Goal: Information Seeking & Learning: Learn about a topic

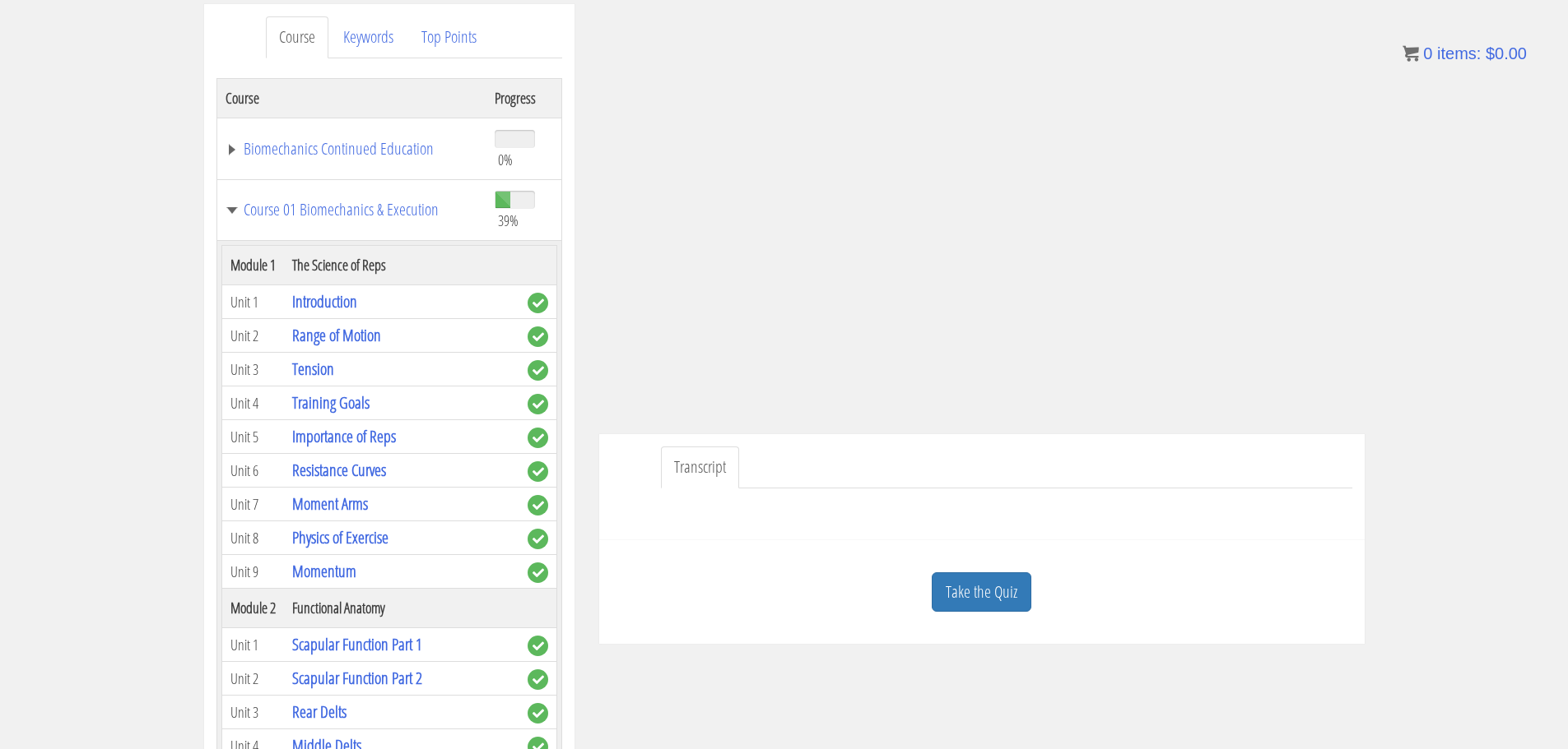
scroll to position [212, 0]
click at [946, 579] on link "Take the Quiz" at bounding box center [981, 592] width 99 height 40
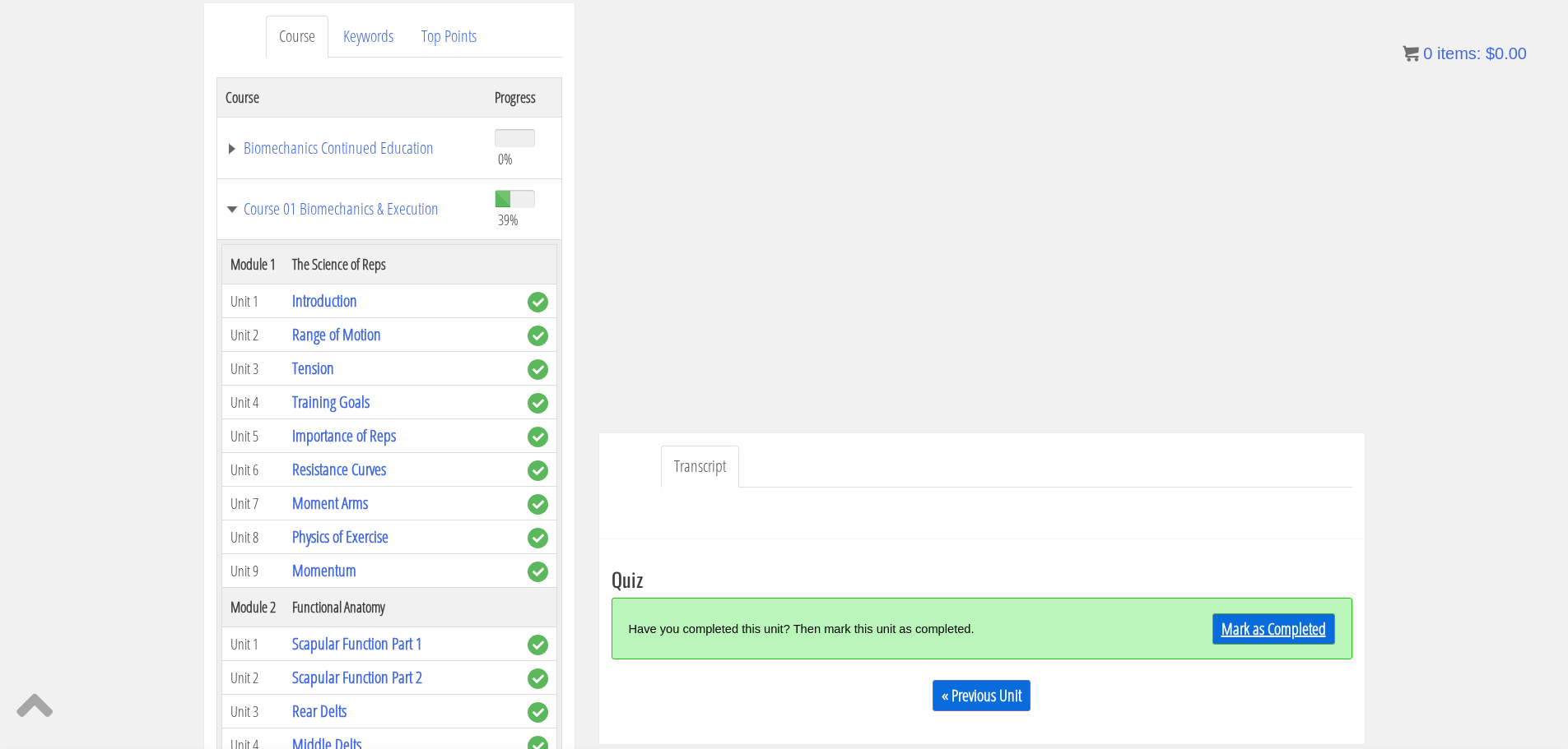
click at [1255, 623] on link "Mark as Completed" at bounding box center [1273, 629] width 122 height 32
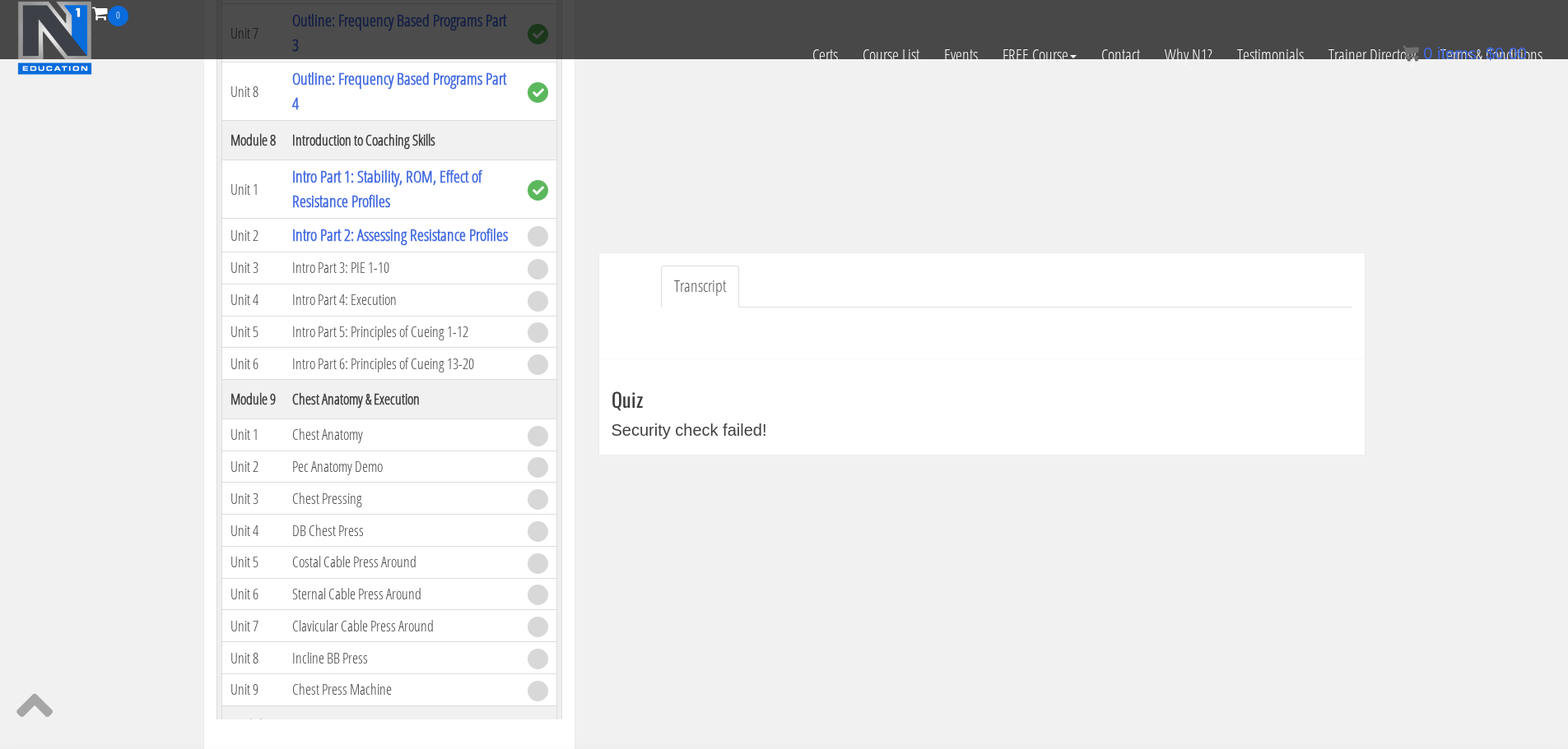
scroll to position [2181, 0]
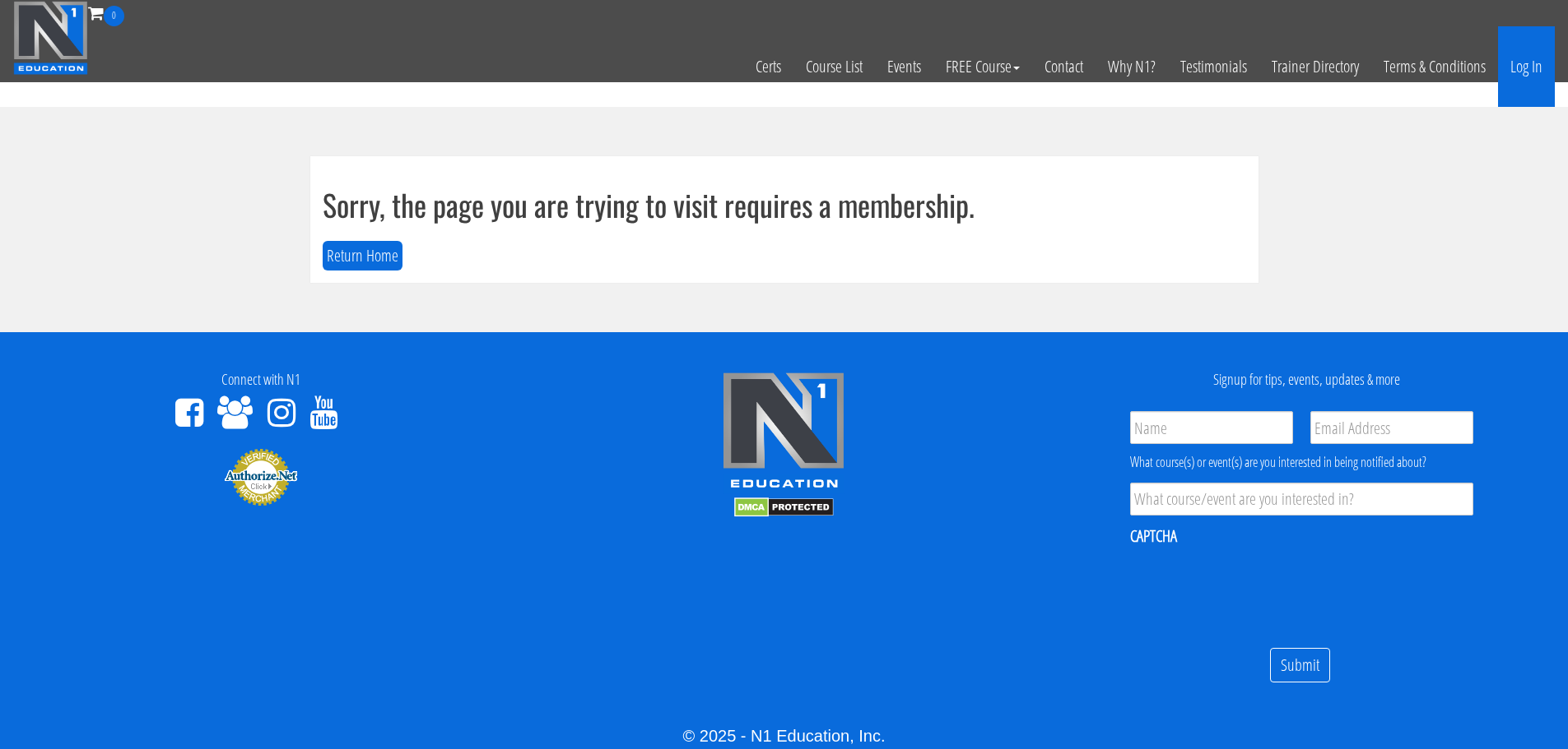
click at [1528, 73] on link "Log In" at bounding box center [1526, 67] width 56 height 81
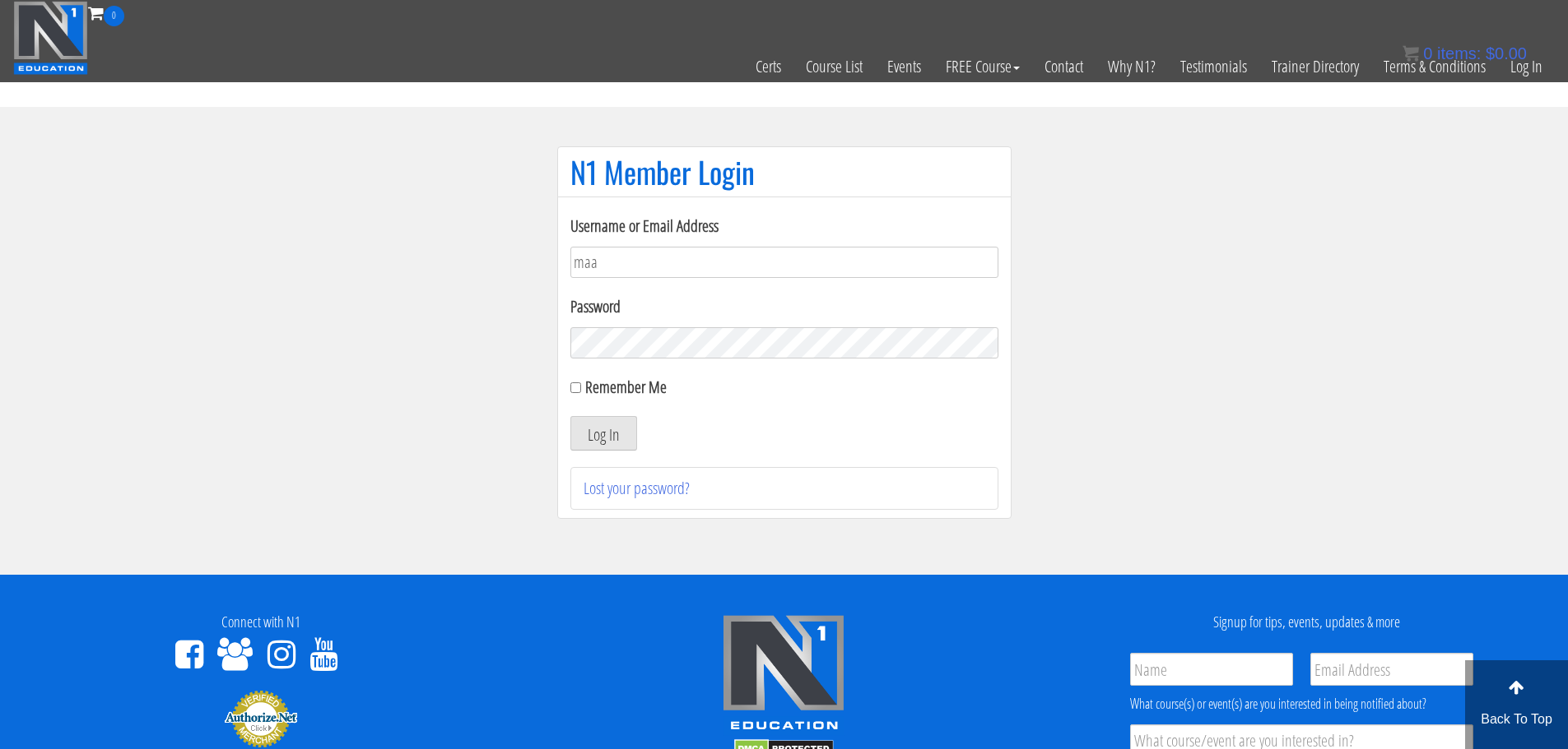
type input "maarcoite@hotmail.com"
click at [571, 416] on button "Log In" at bounding box center [604, 433] width 67 height 34
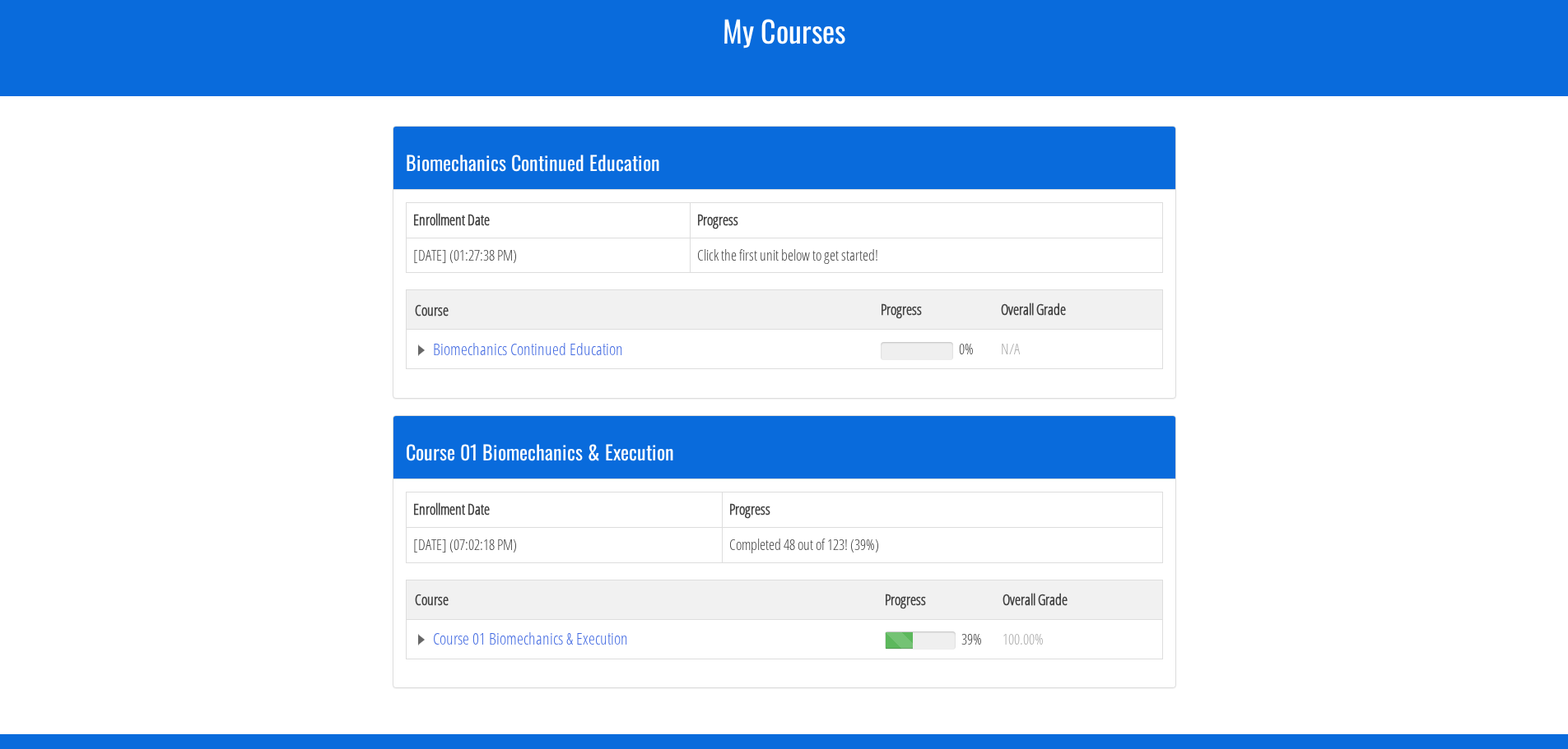
scroll to position [222, 0]
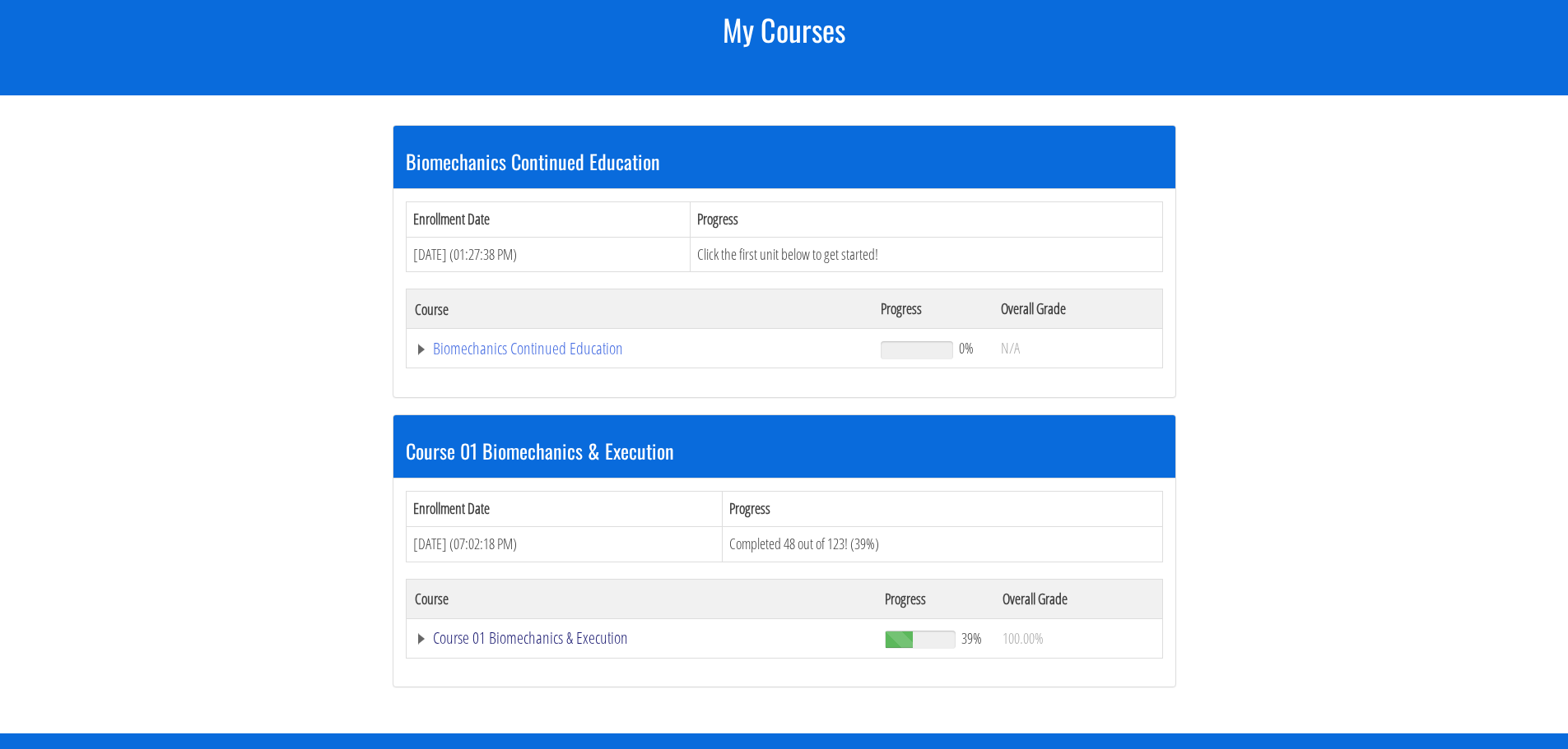
click at [517, 357] on link "Course 01 Biomechanics & Execution" at bounding box center [639, 349] width 450 height 17
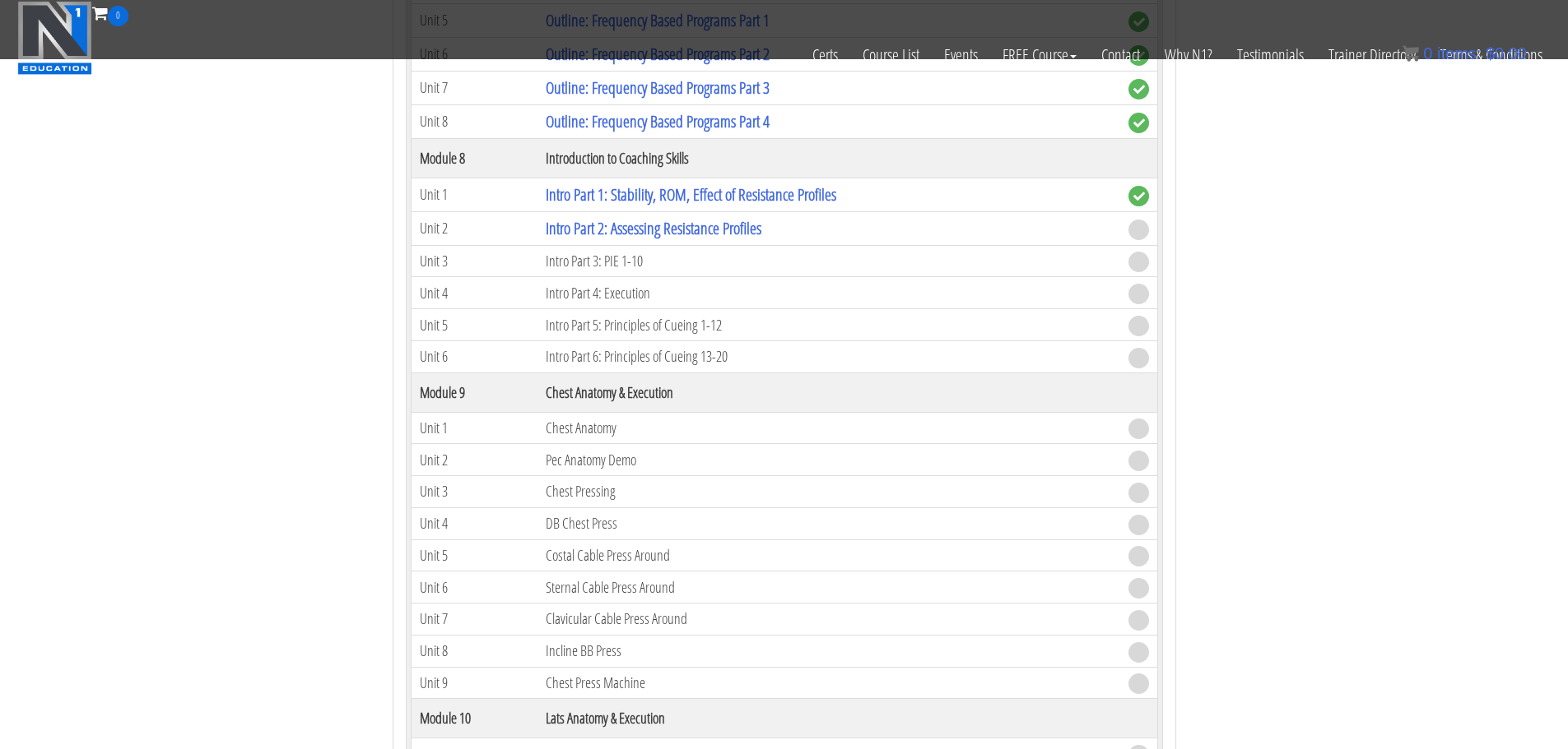
scroll to position [2537, 0]
click at [792, 230] on td "Intro Part 2: Assessing Resistance Profiles" at bounding box center [828, 230] width 582 height 33
click at [755, 229] on link "Intro Part 2: Assessing Resistance Profiles" at bounding box center [653, 230] width 216 height 22
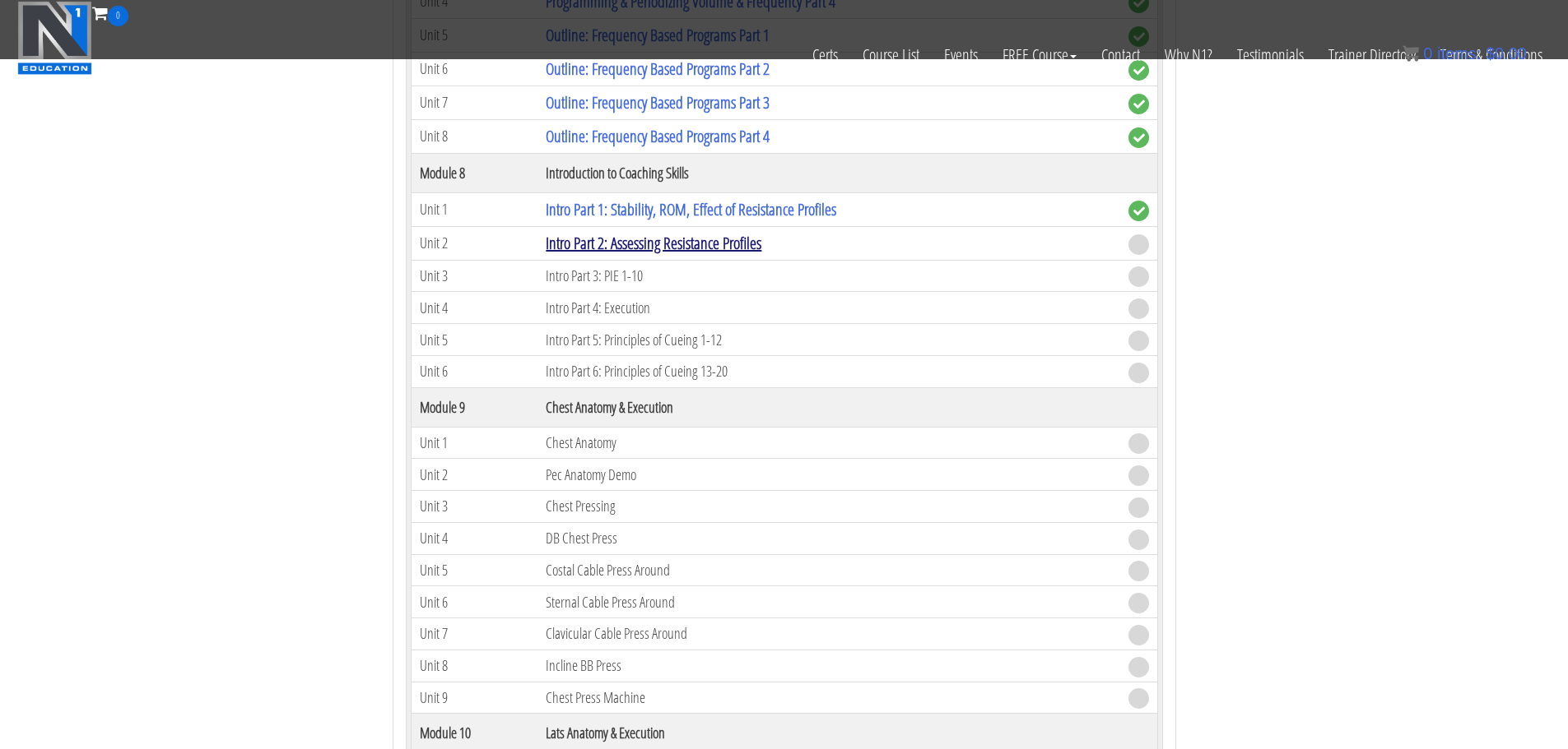
scroll to position [2523, 0]
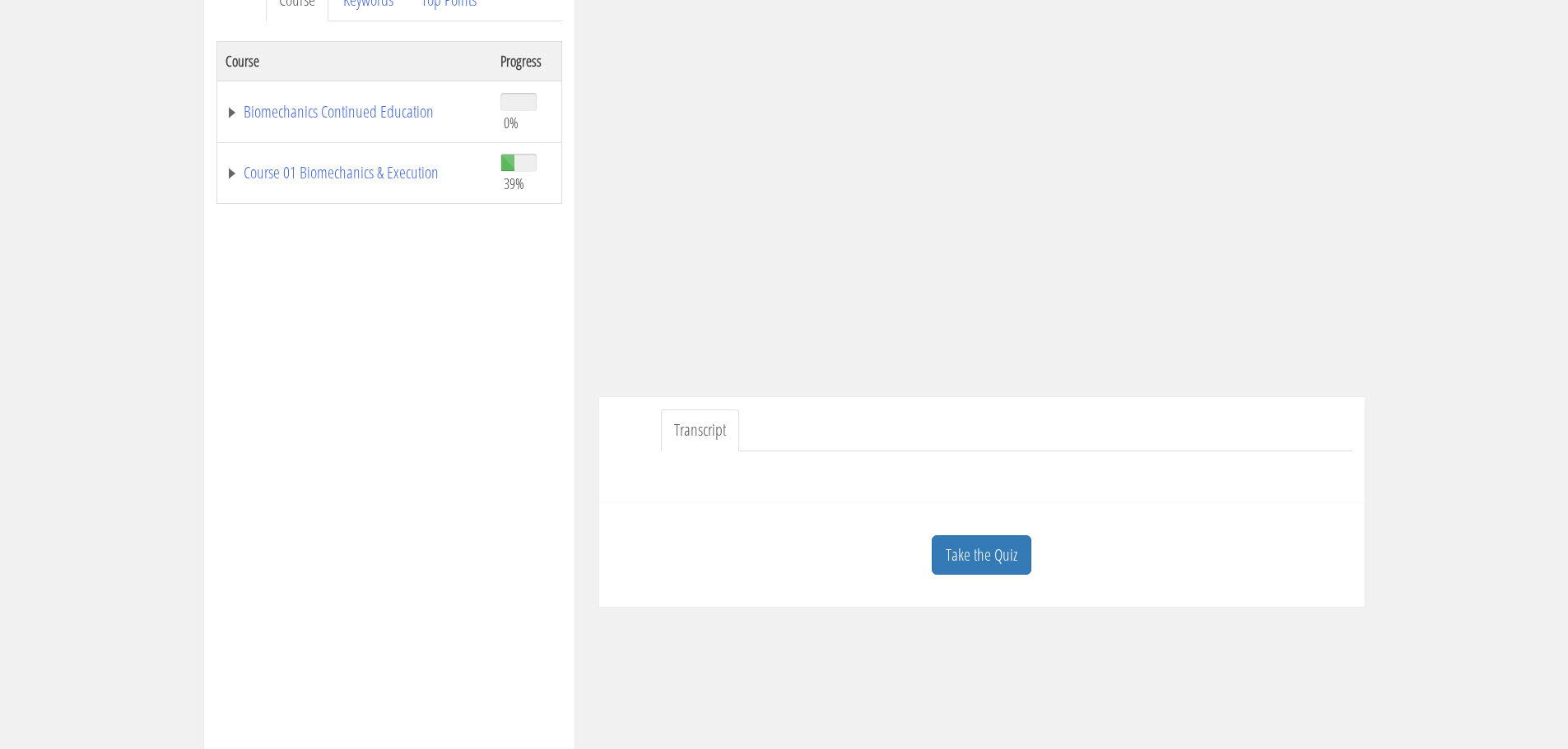
scroll to position [251, 0]
click at [979, 560] on link "Take the Quiz" at bounding box center [981, 554] width 99 height 40
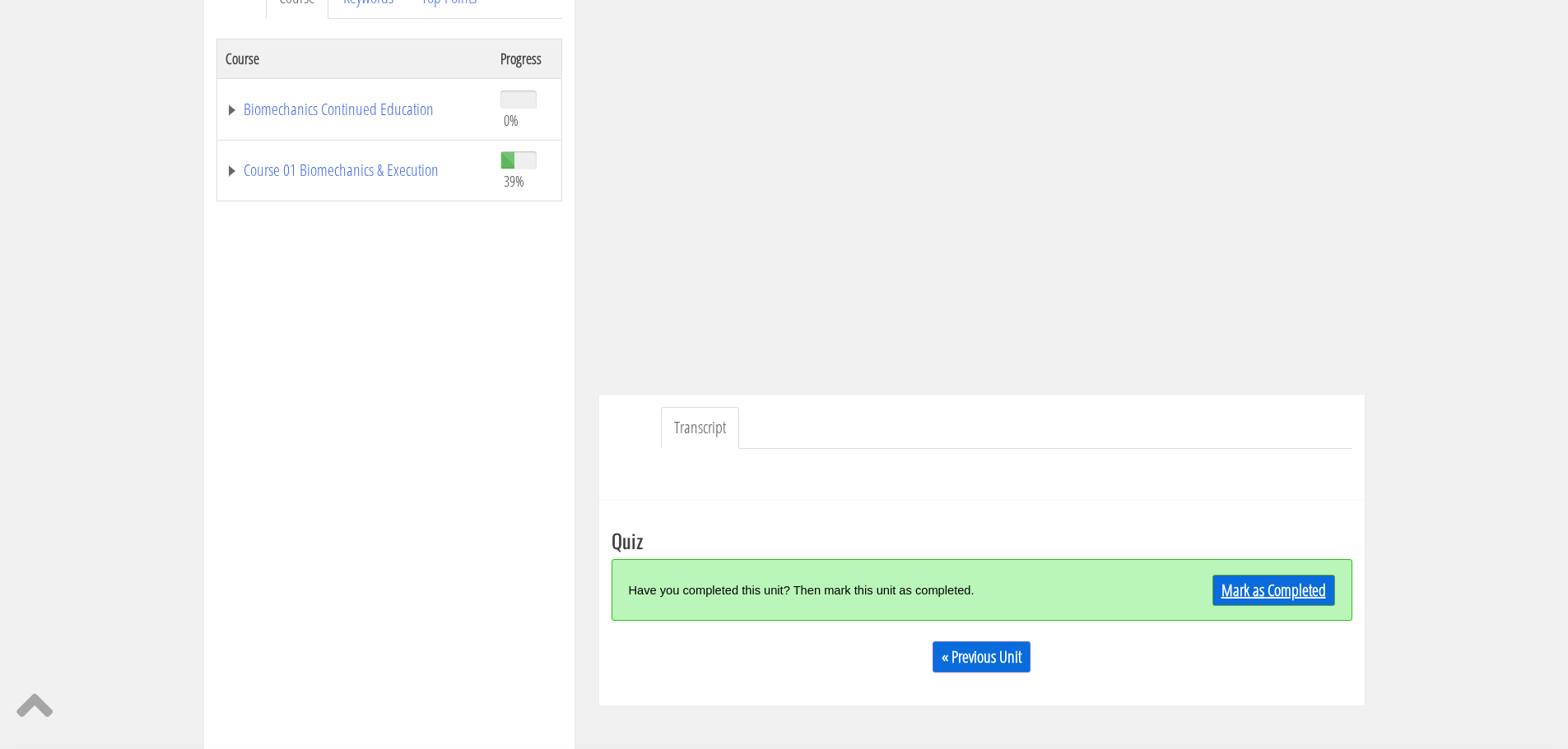
click at [1241, 587] on link "Mark as Completed" at bounding box center [1273, 591] width 122 height 32
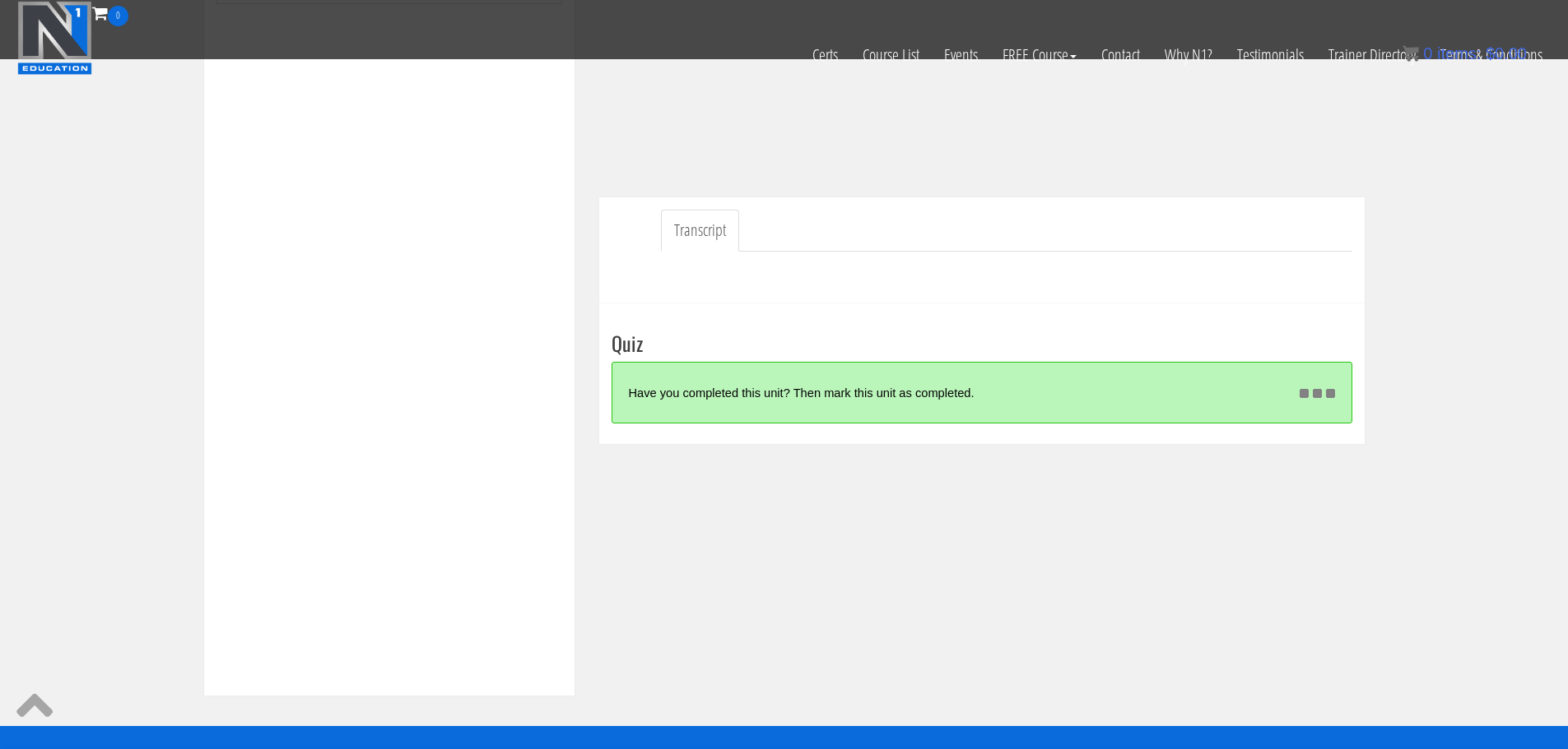
scroll to position [346, 0]
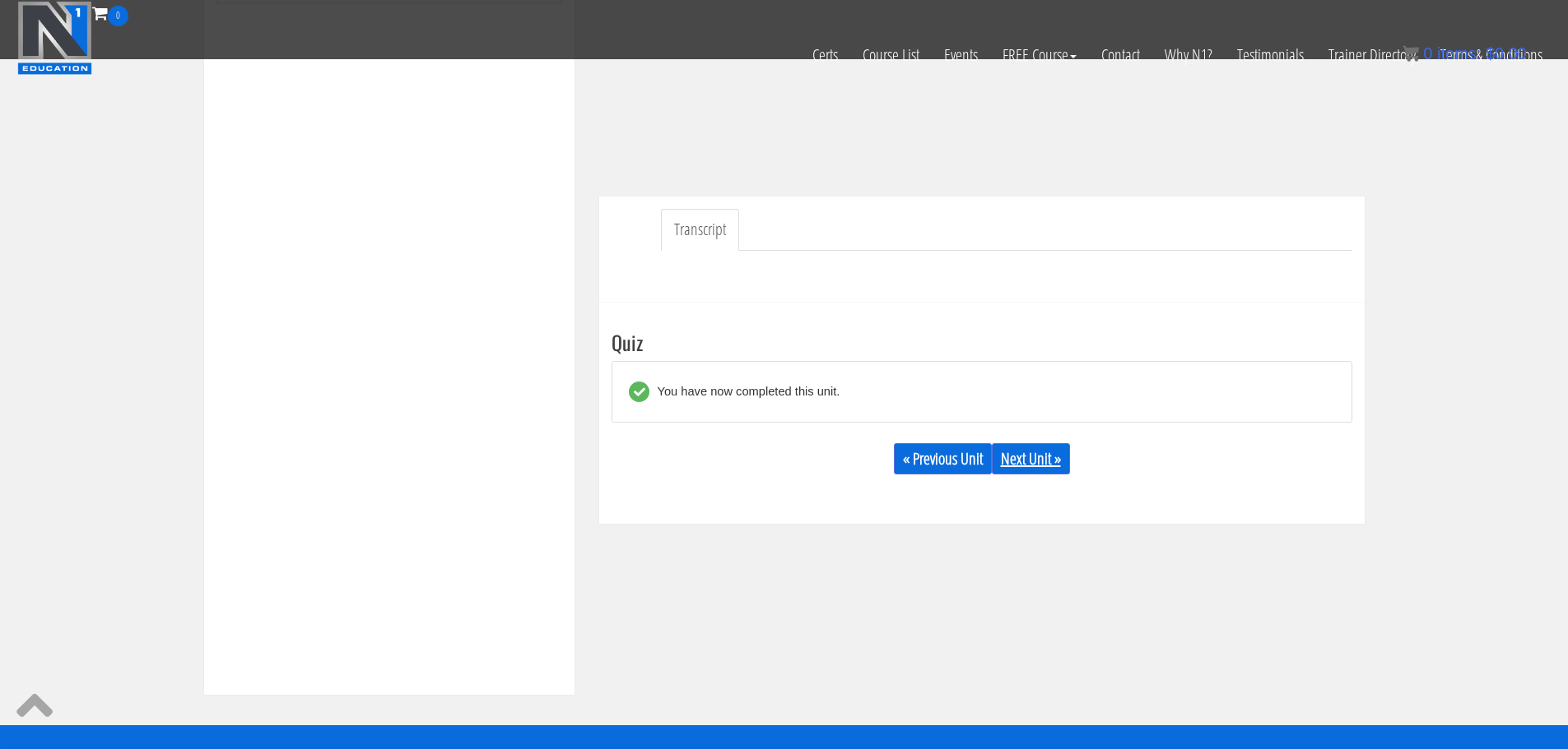
click at [1044, 462] on link "Next Unit »" at bounding box center [1030, 459] width 78 height 32
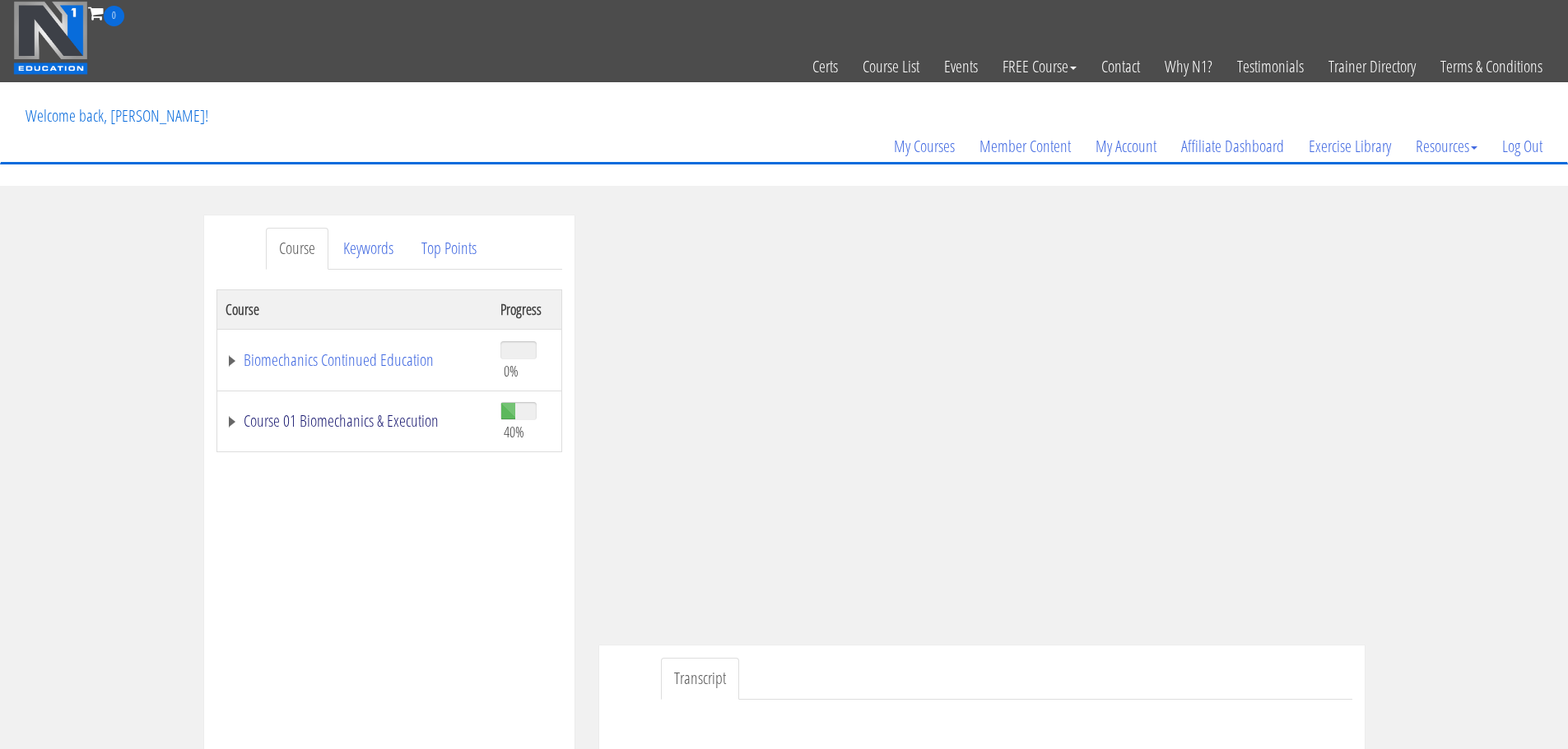
click at [379, 417] on link "Course 01 Biomechanics & Execution" at bounding box center [354, 421] width 258 height 17
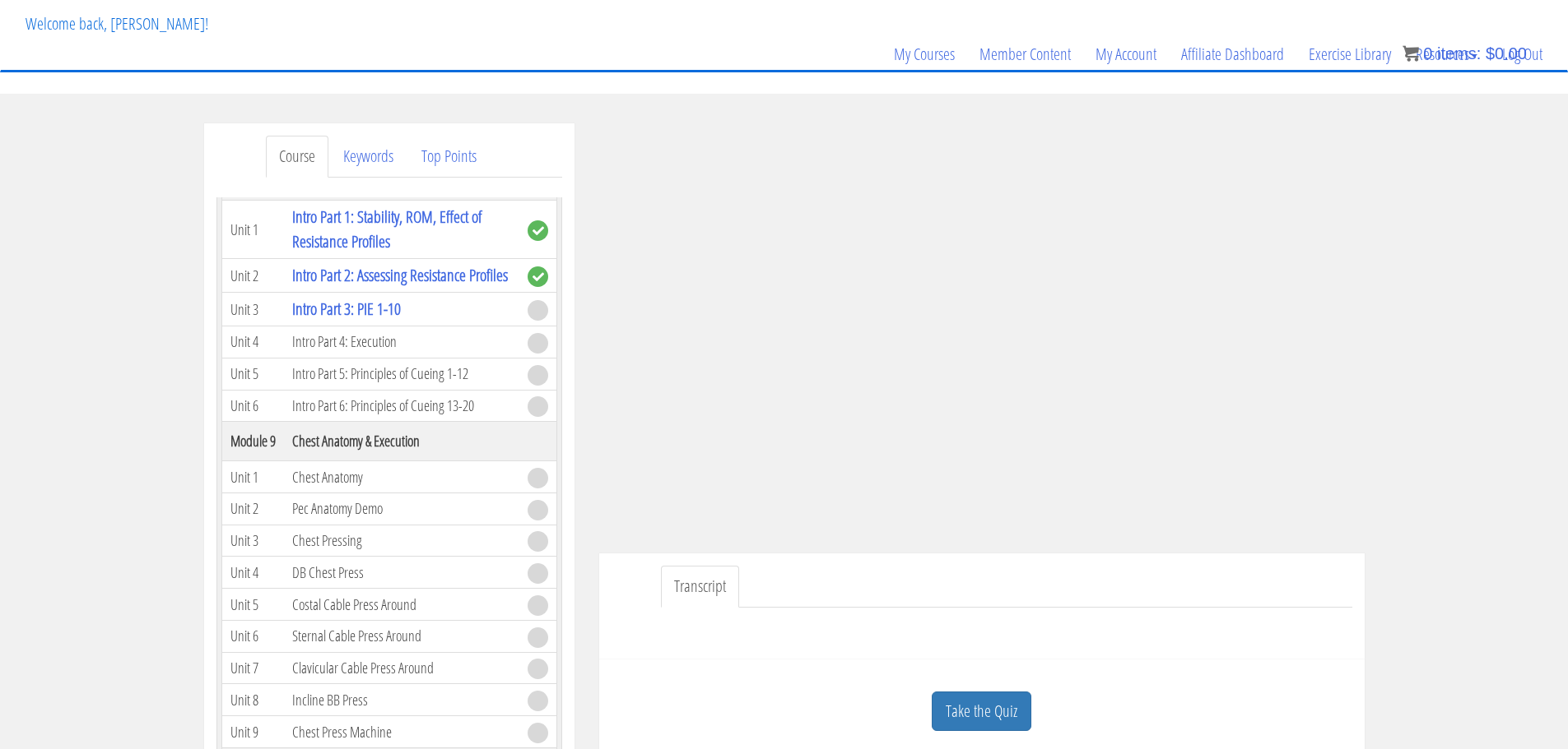
scroll to position [184, 0]
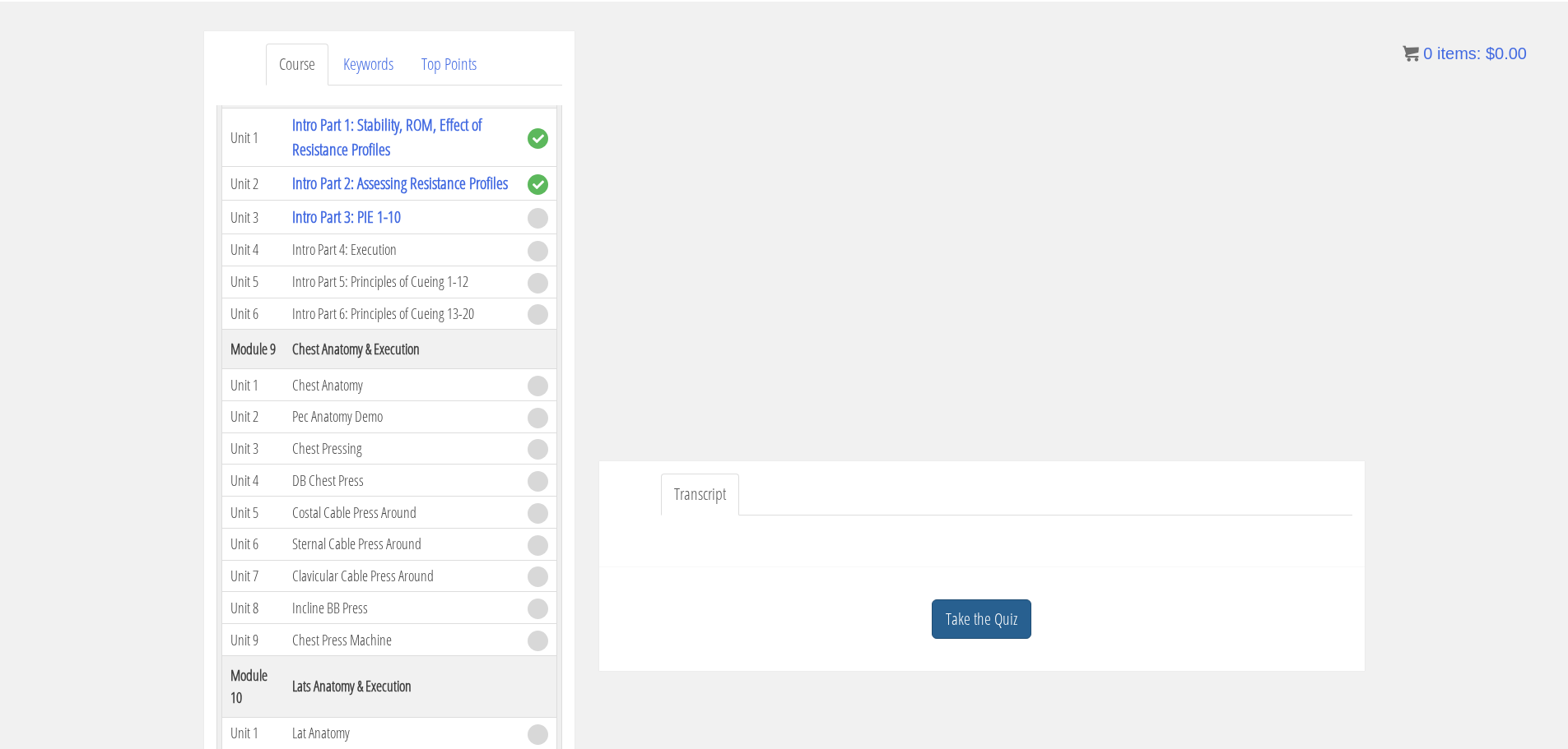
click at [988, 624] on link "Take the Quiz" at bounding box center [981, 620] width 99 height 40
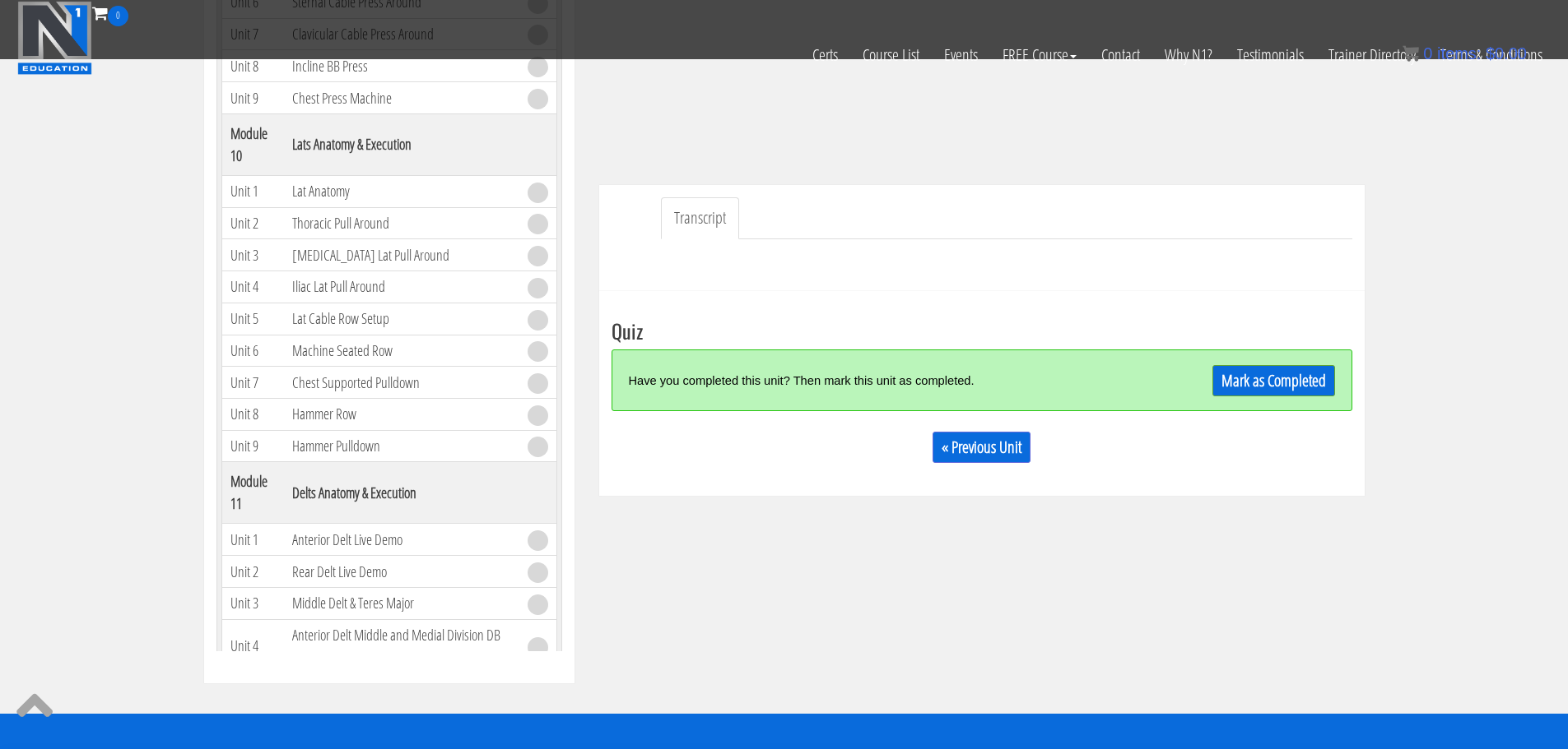
scroll to position [356, 0]
click at [1248, 386] on link "Mark as Completed" at bounding box center [1273, 382] width 122 height 32
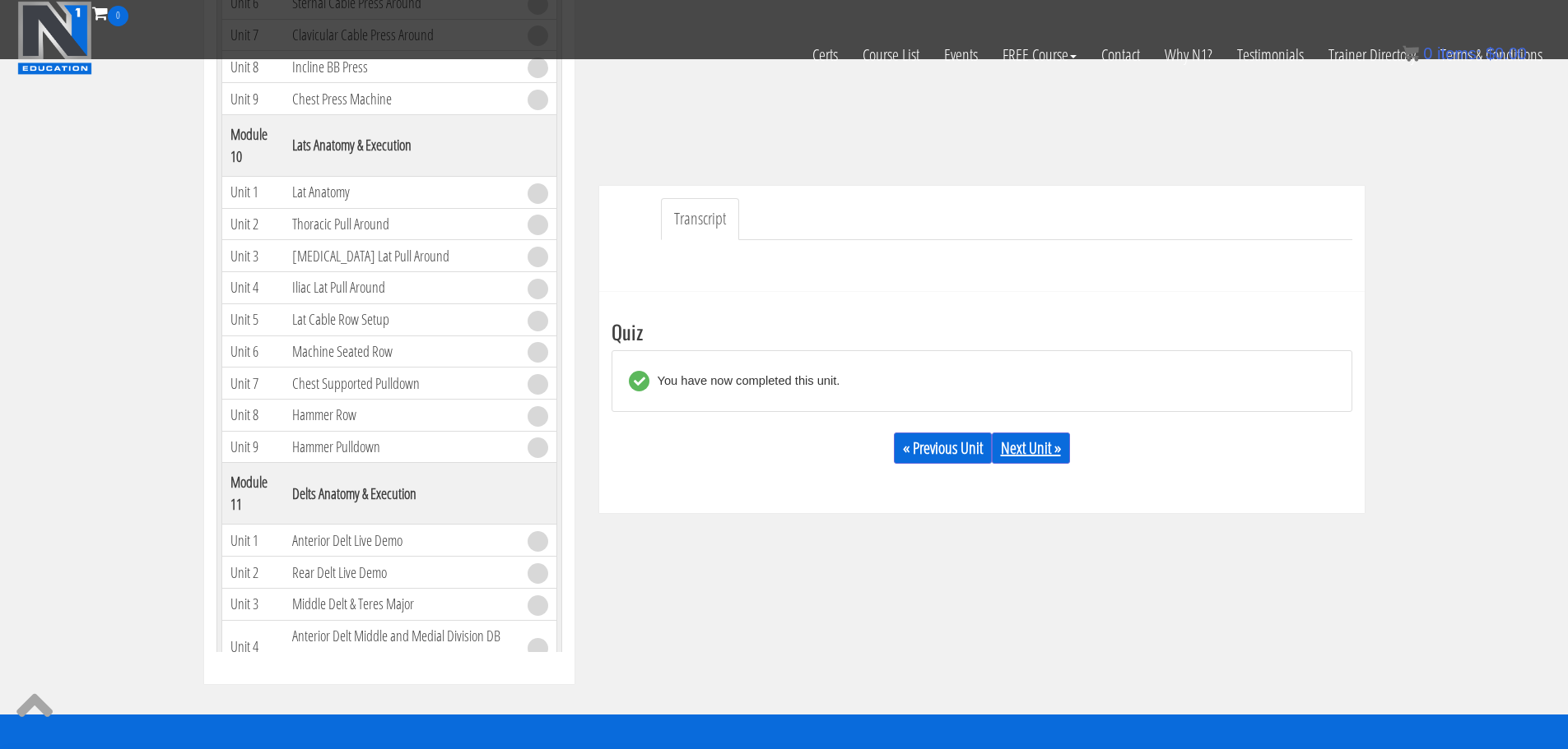
click at [1059, 455] on link "Next Unit »" at bounding box center [1030, 449] width 78 height 32
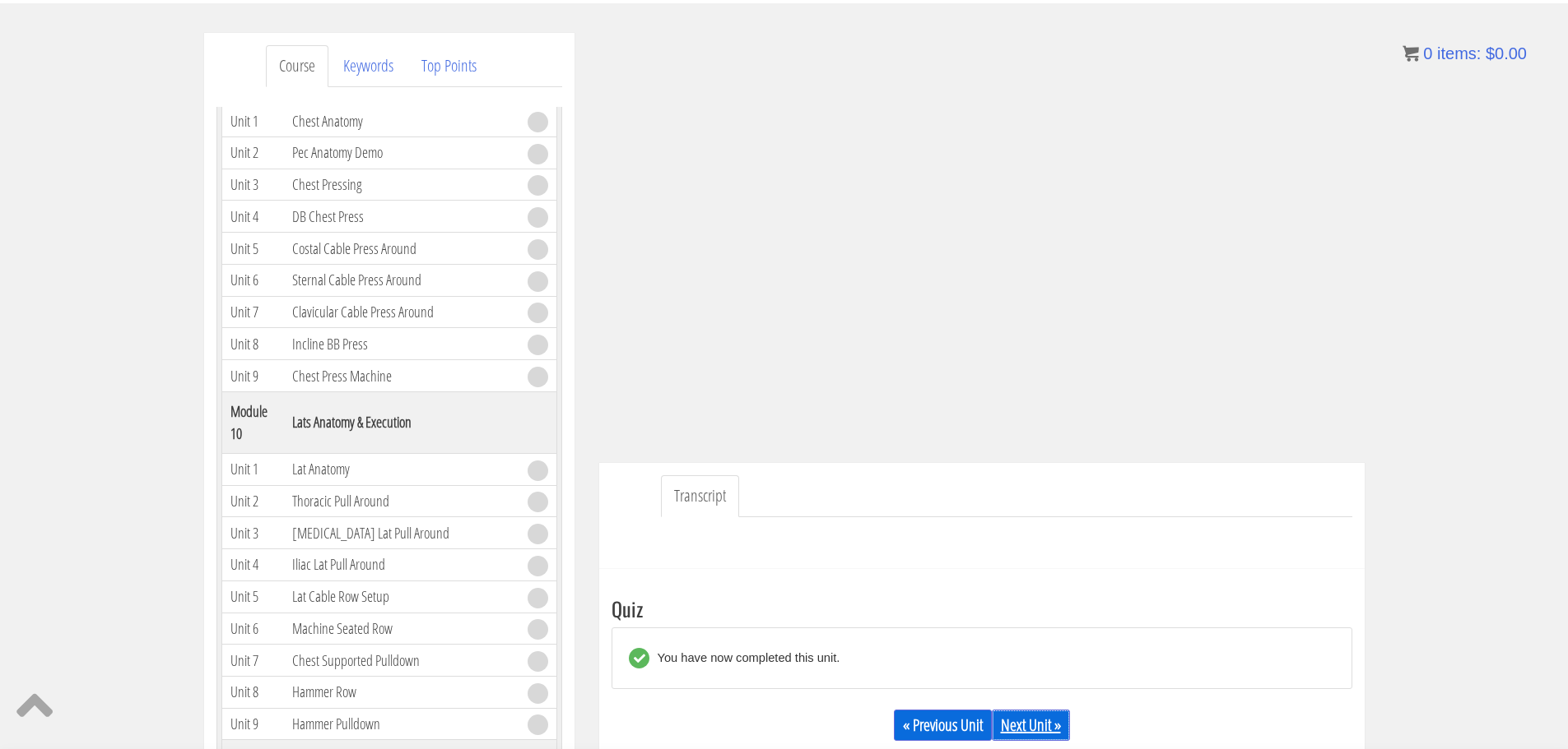
scroll to position [182, 0]
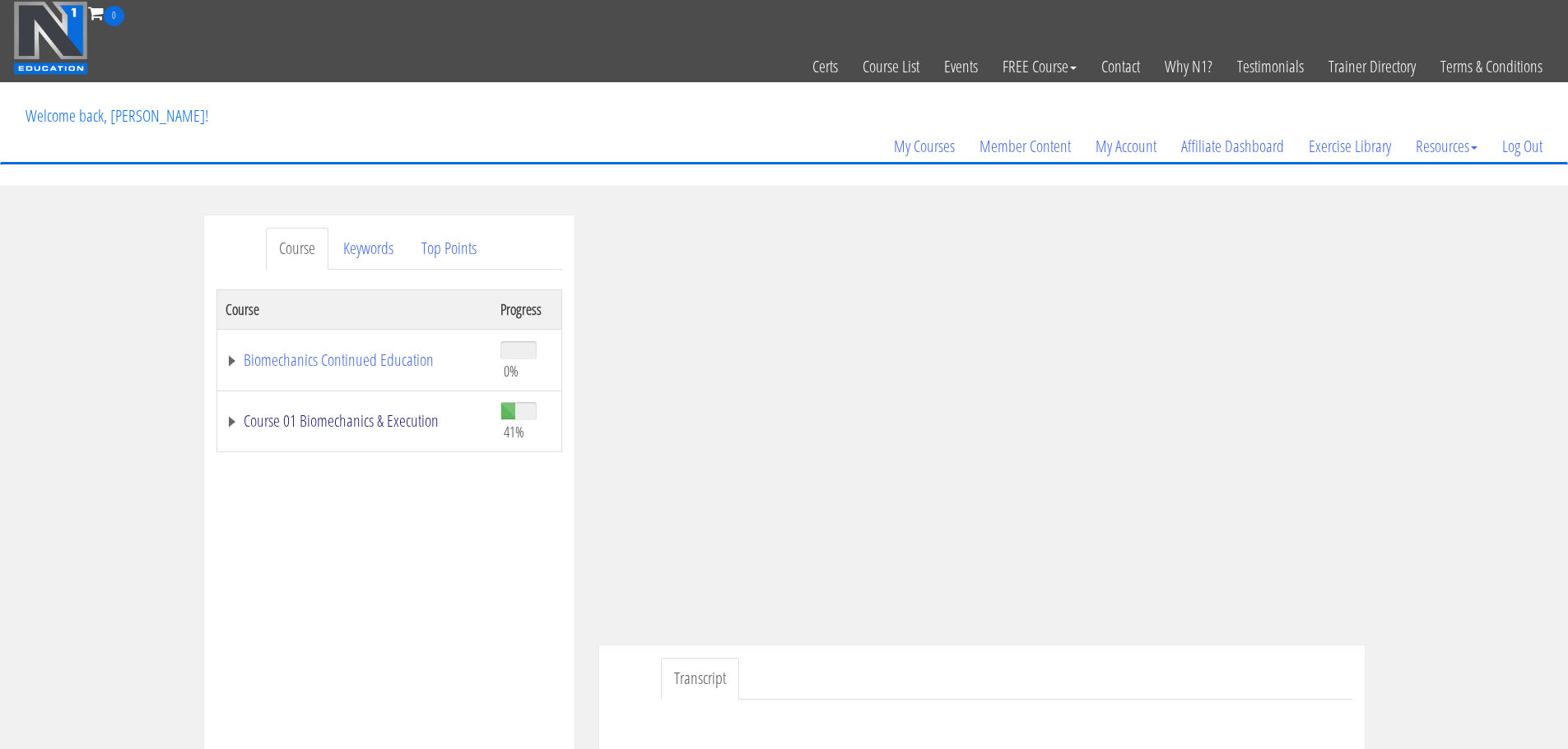
click at [299, 427] on link "Course 01 Biomechanics & Execution" at bounding box center [354, 421] width 258 height 17
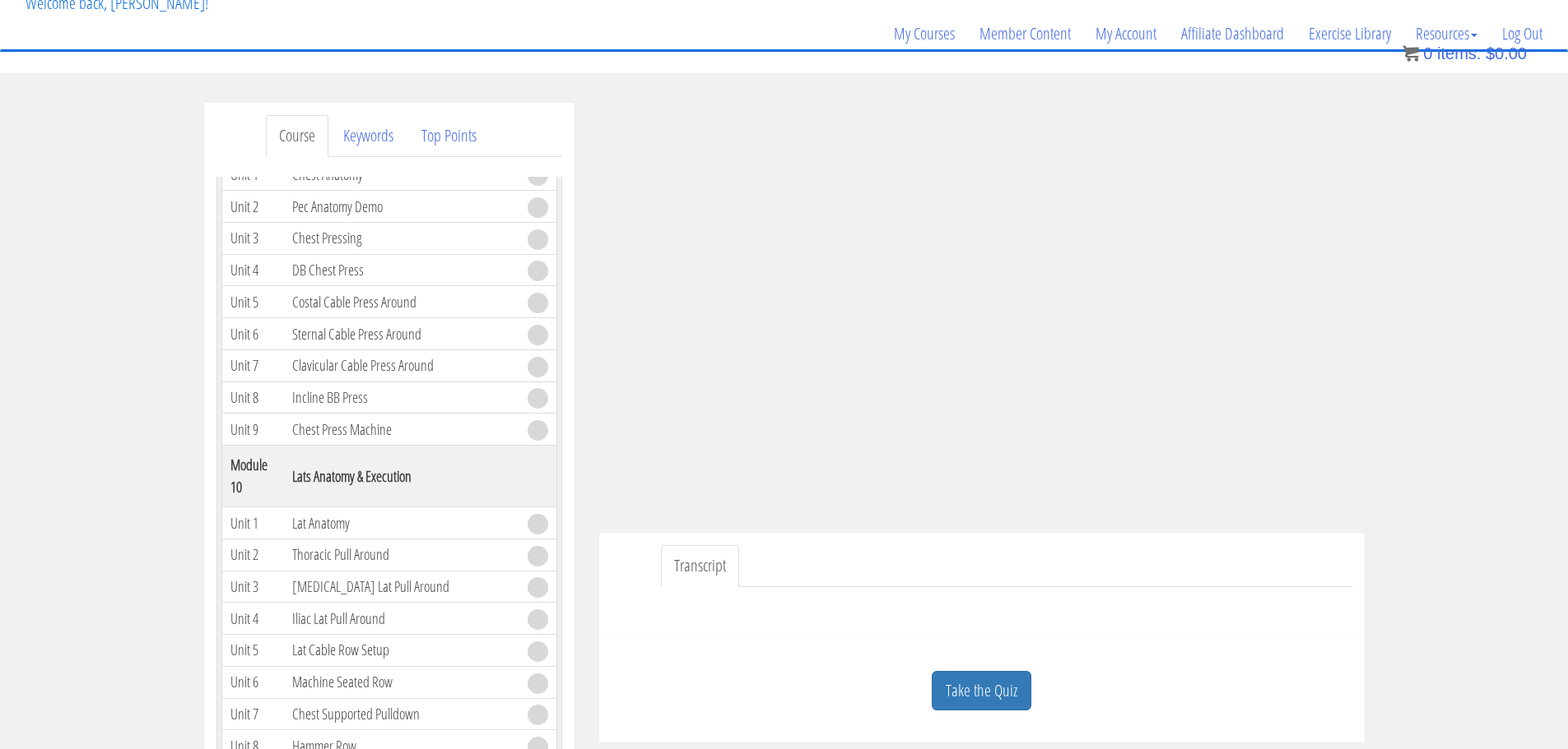
scroll to position [2723, 0]
click at [988, 689] on link "Take the Quiz" at bounding box center [981, 692] width 99 height 40
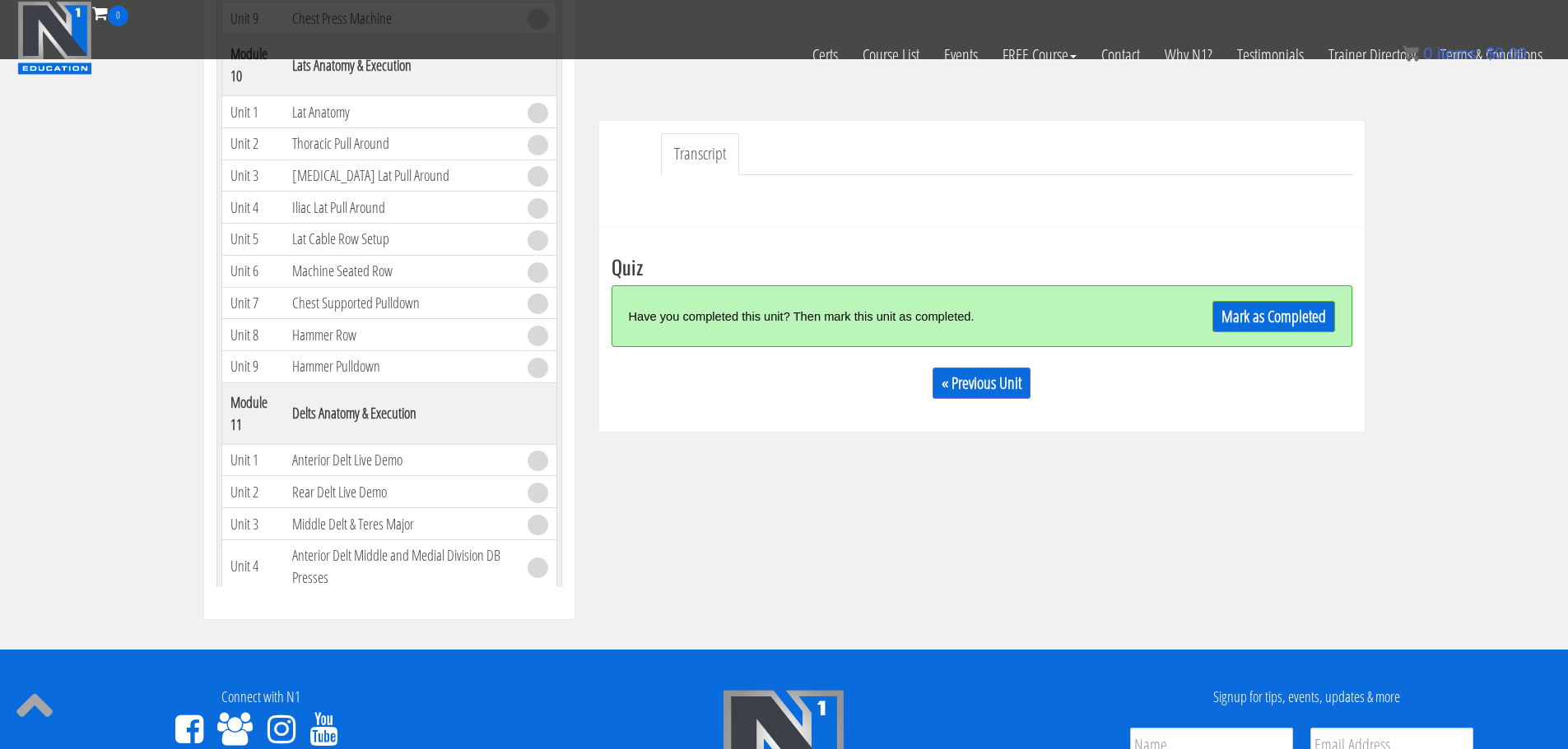
scroll to position [422, 0]
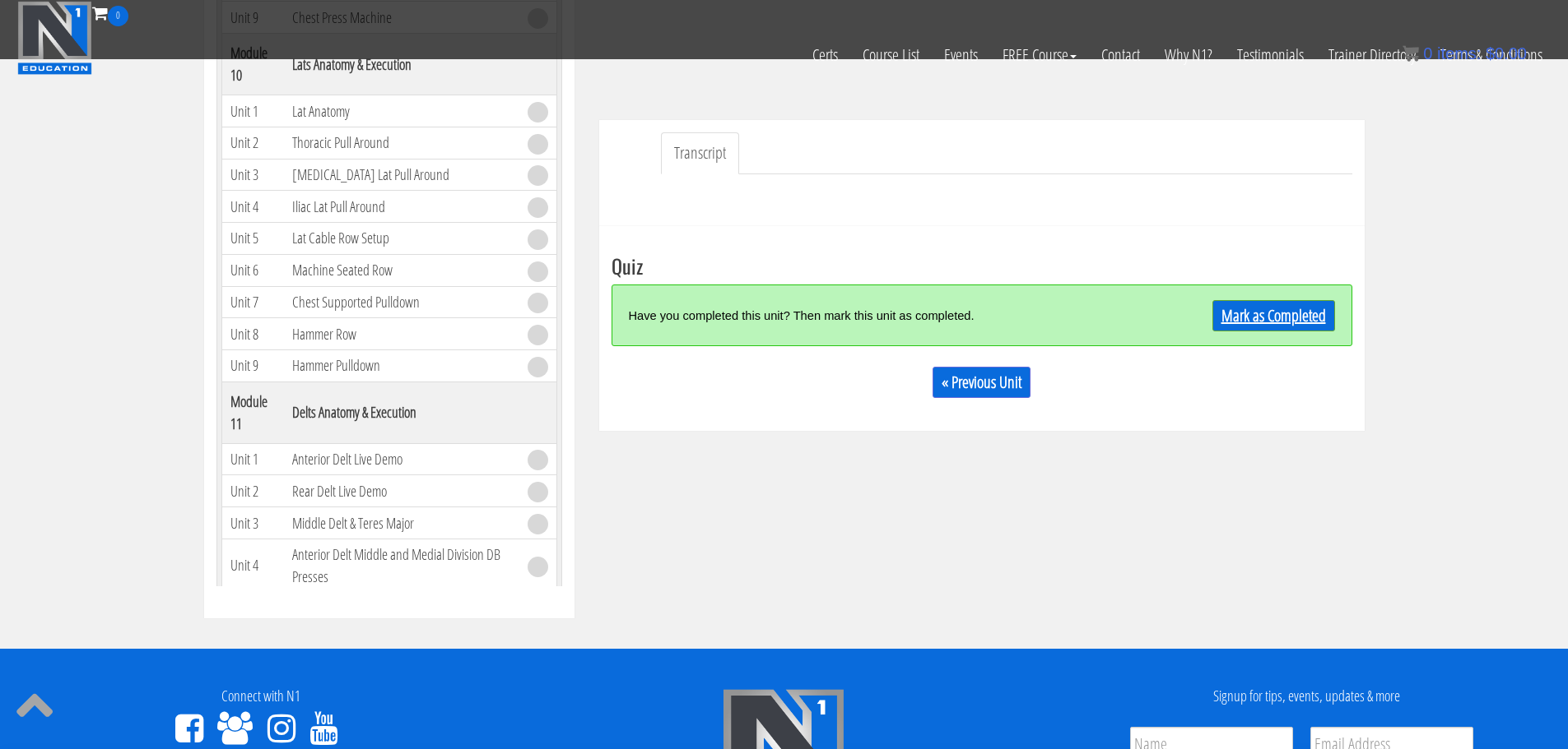
click at [1248, 312] on link "Mark as Completed" at bounding box center [1273, 316] width 122 height 32
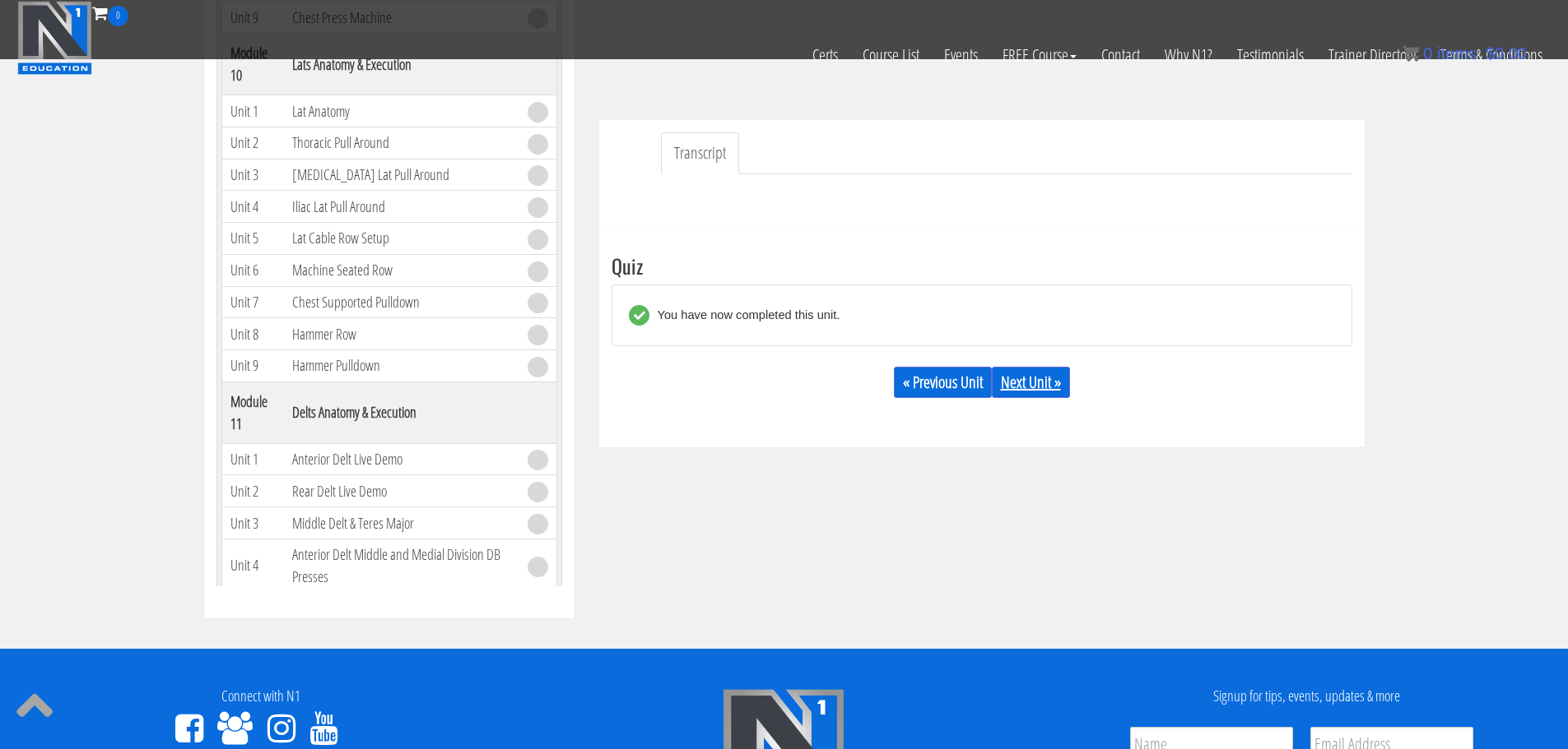
click at [1035, 370] on link "Next Unit »" at bounding box center [1030, 383] width 78 height 32
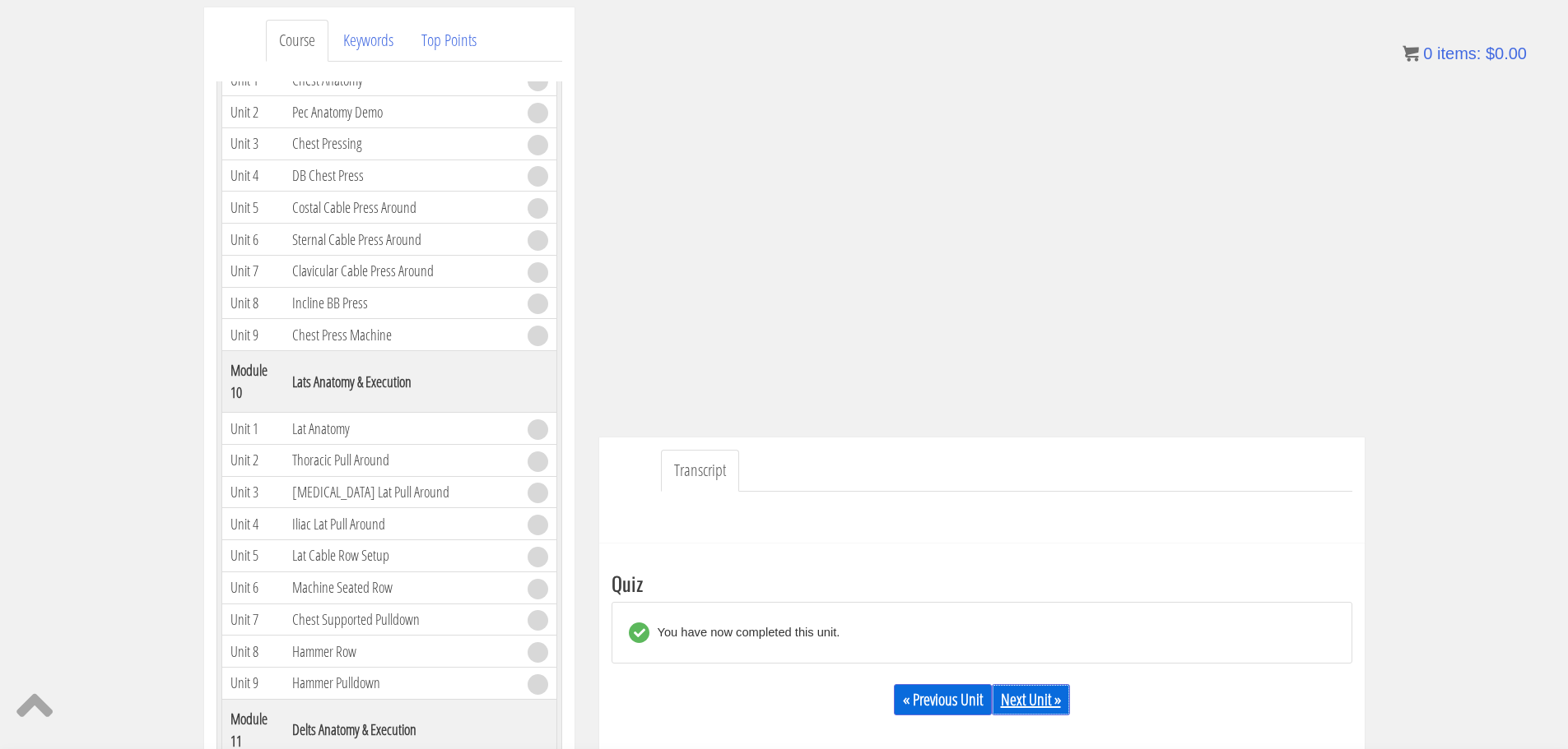
scroll to position [208, 0]
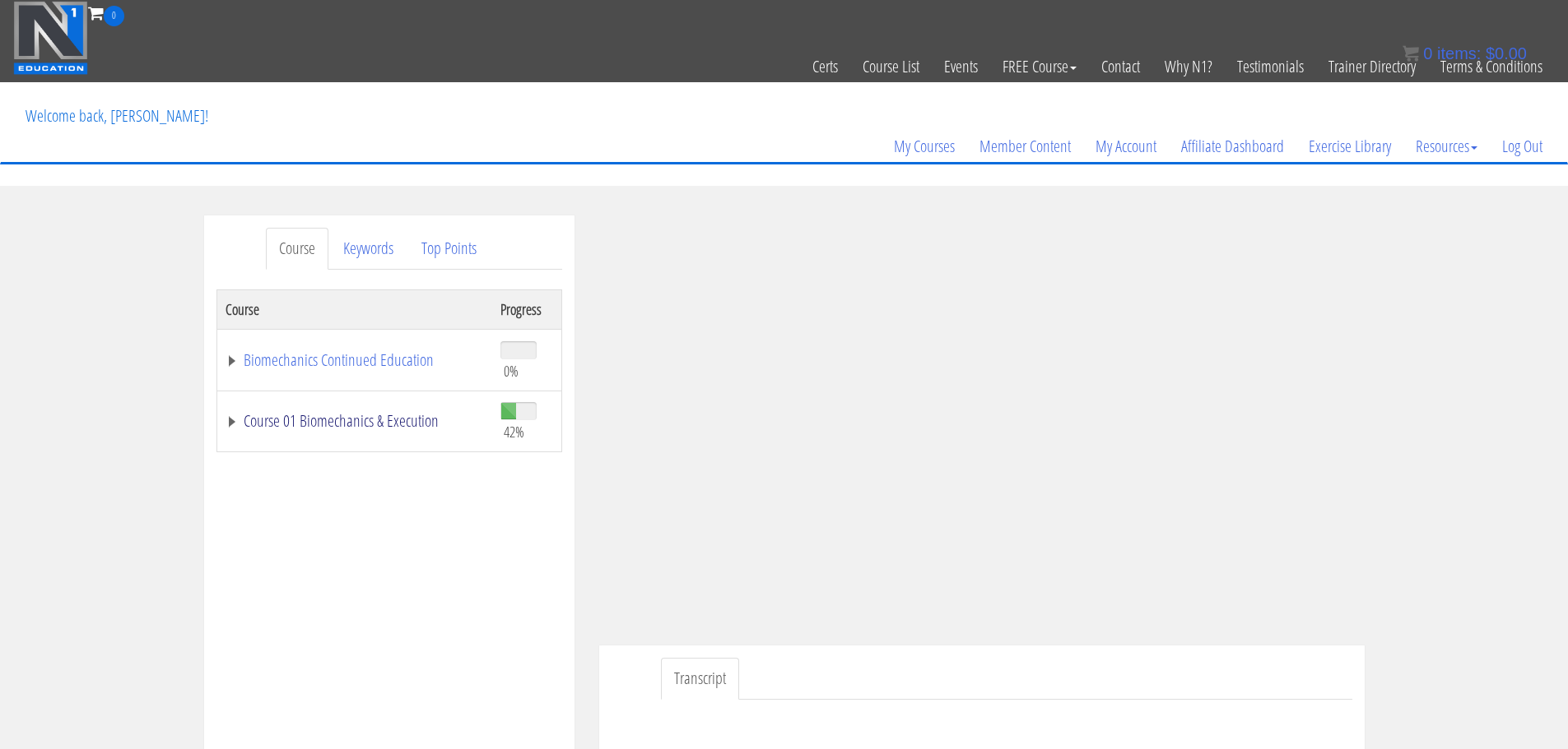
click at [328, 426] on link "Course 01 Biomechanics & Execution" at bounding box center [354, 421] width 258 height 17
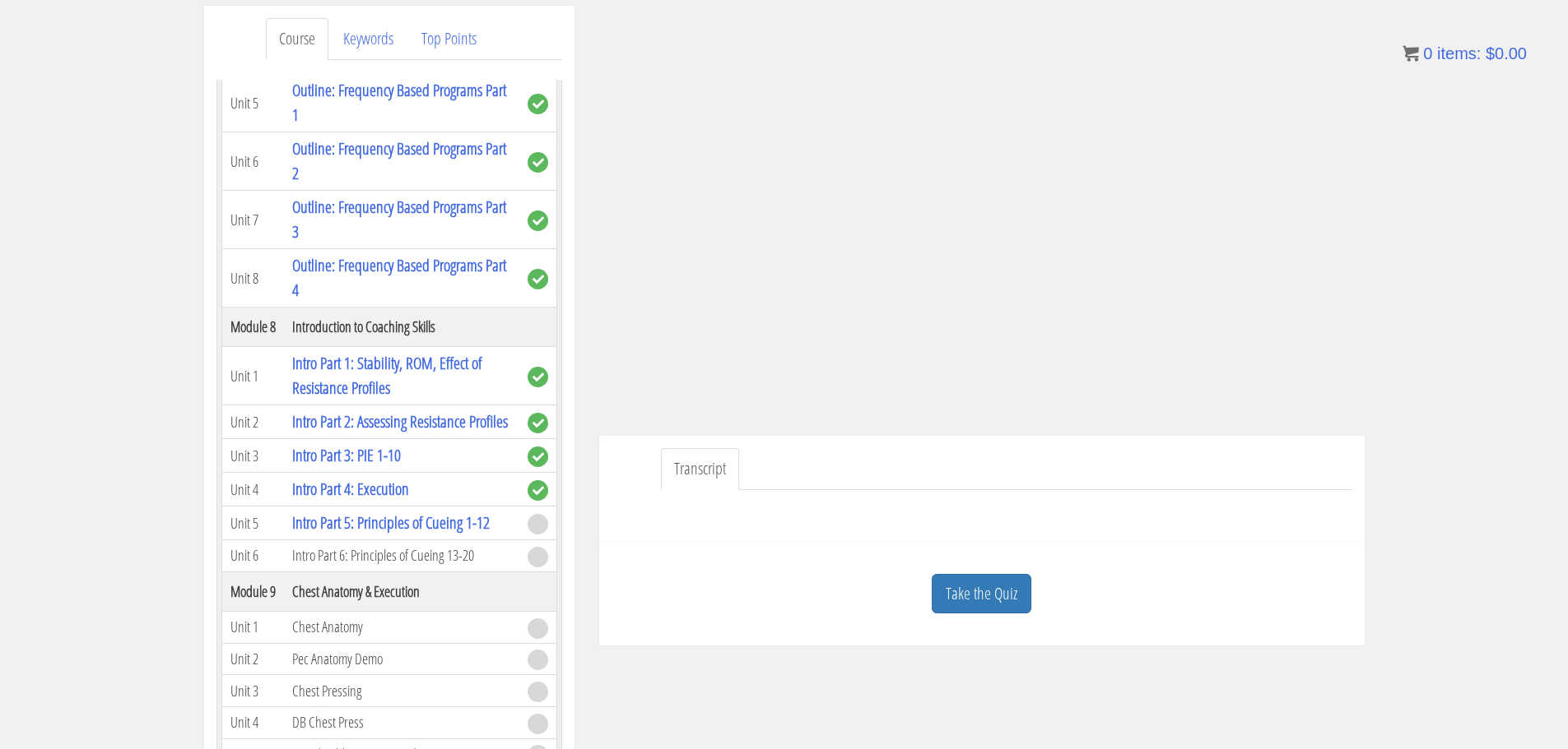
scroll to position [209, 0]
click at [975, 585] on link "Take the Quiz" at bounding box center [981, 595] width 99 height 40
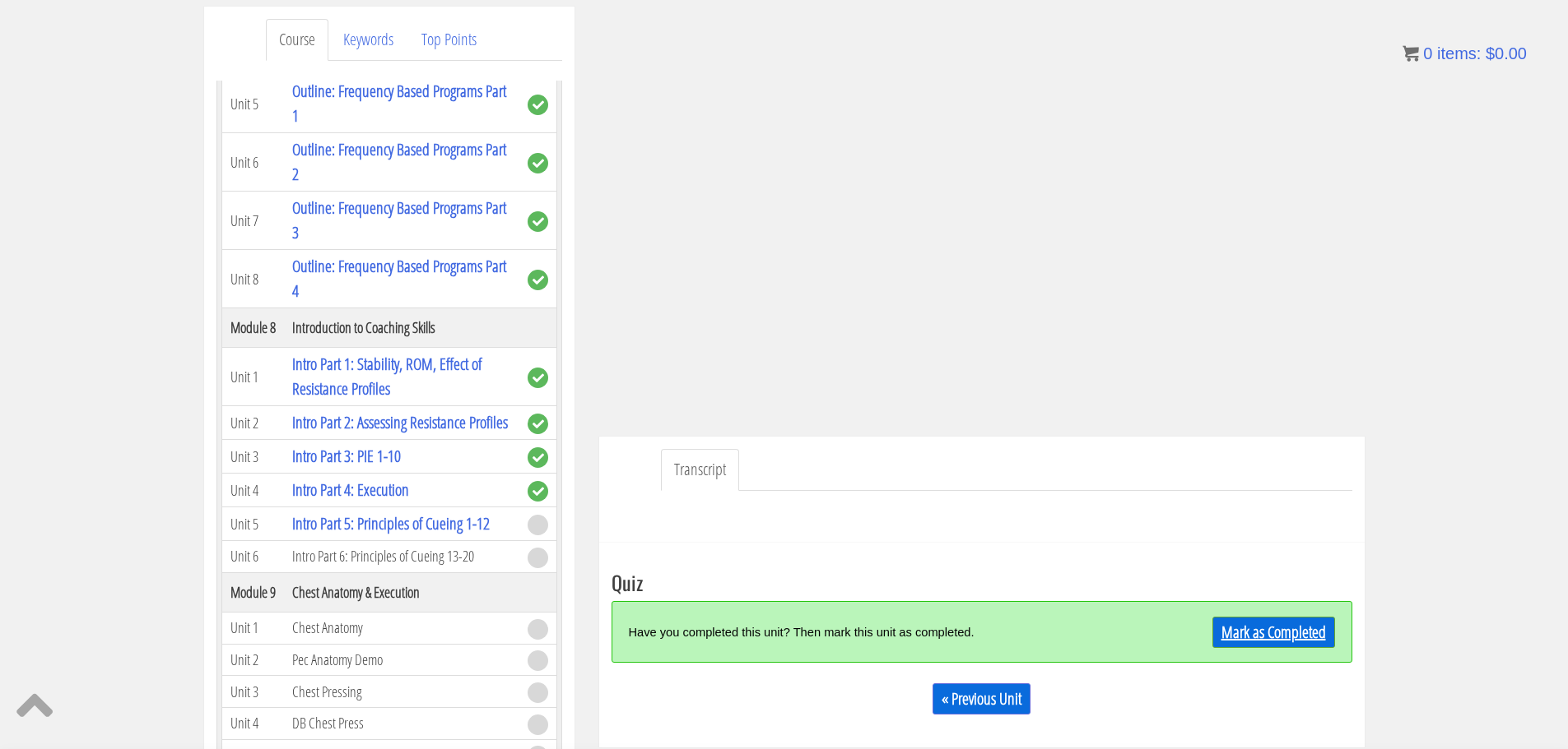
click at [1275, 626] on link "Mark as Completed" at bounding box center [1273, 633] width 122 height 32
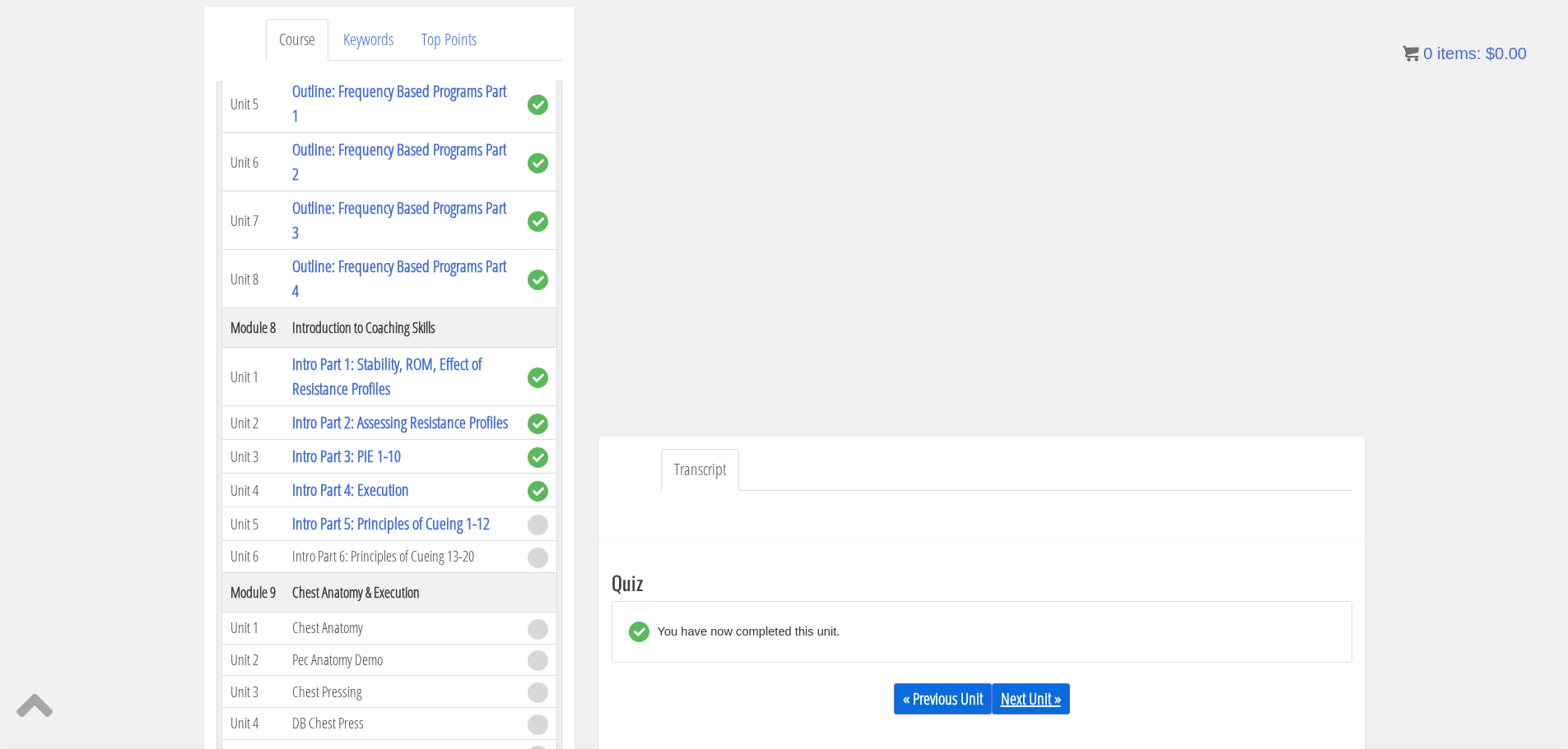
click at [1026, 702] on link "Next Unit »" at bounding box center [1030, 700] width 78 height 32
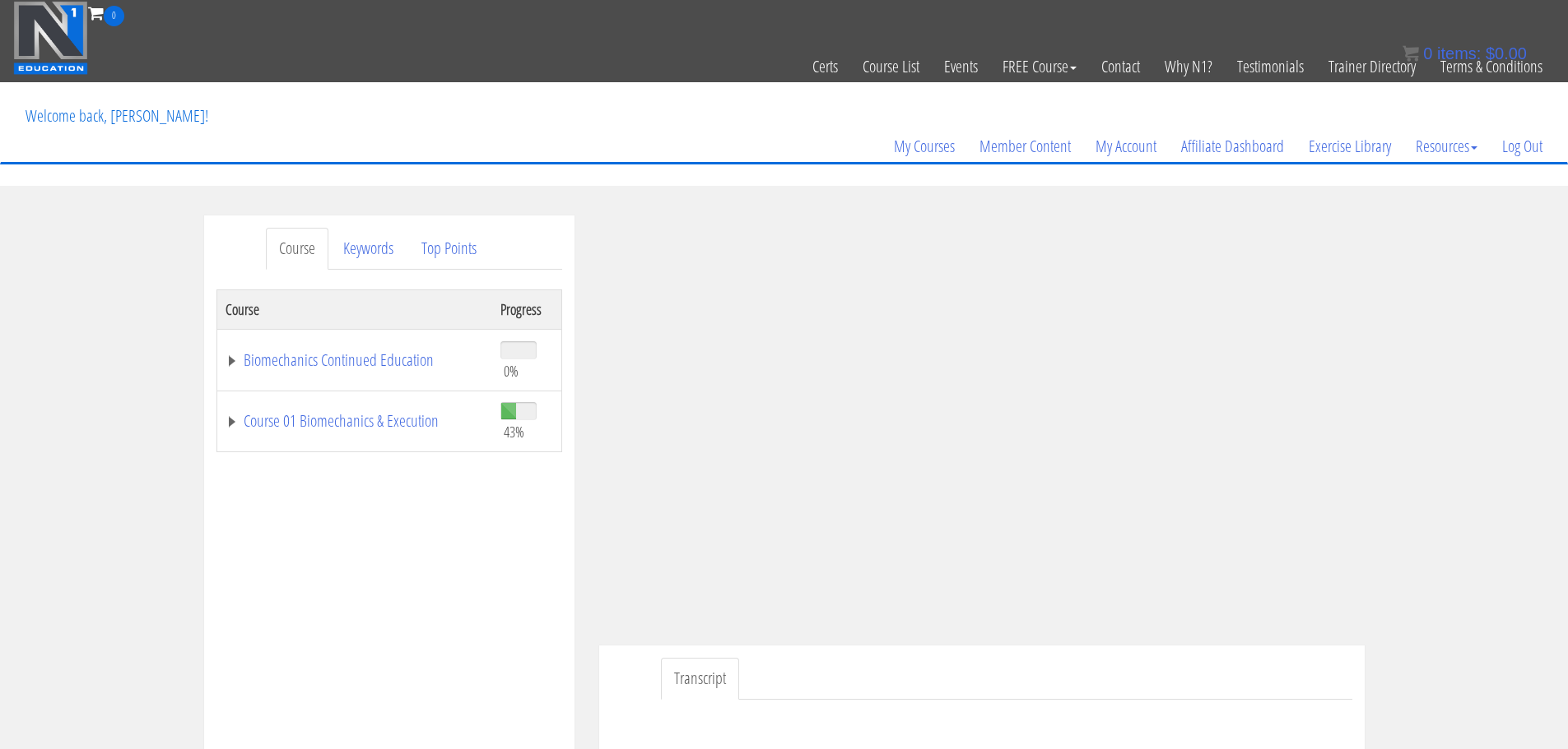
click at [1513, 385] on div "Course Keywords Top Points Course Progress Biomechanics Continued Education 0% …" at bounding box center [784, 680] width 1568 height 929
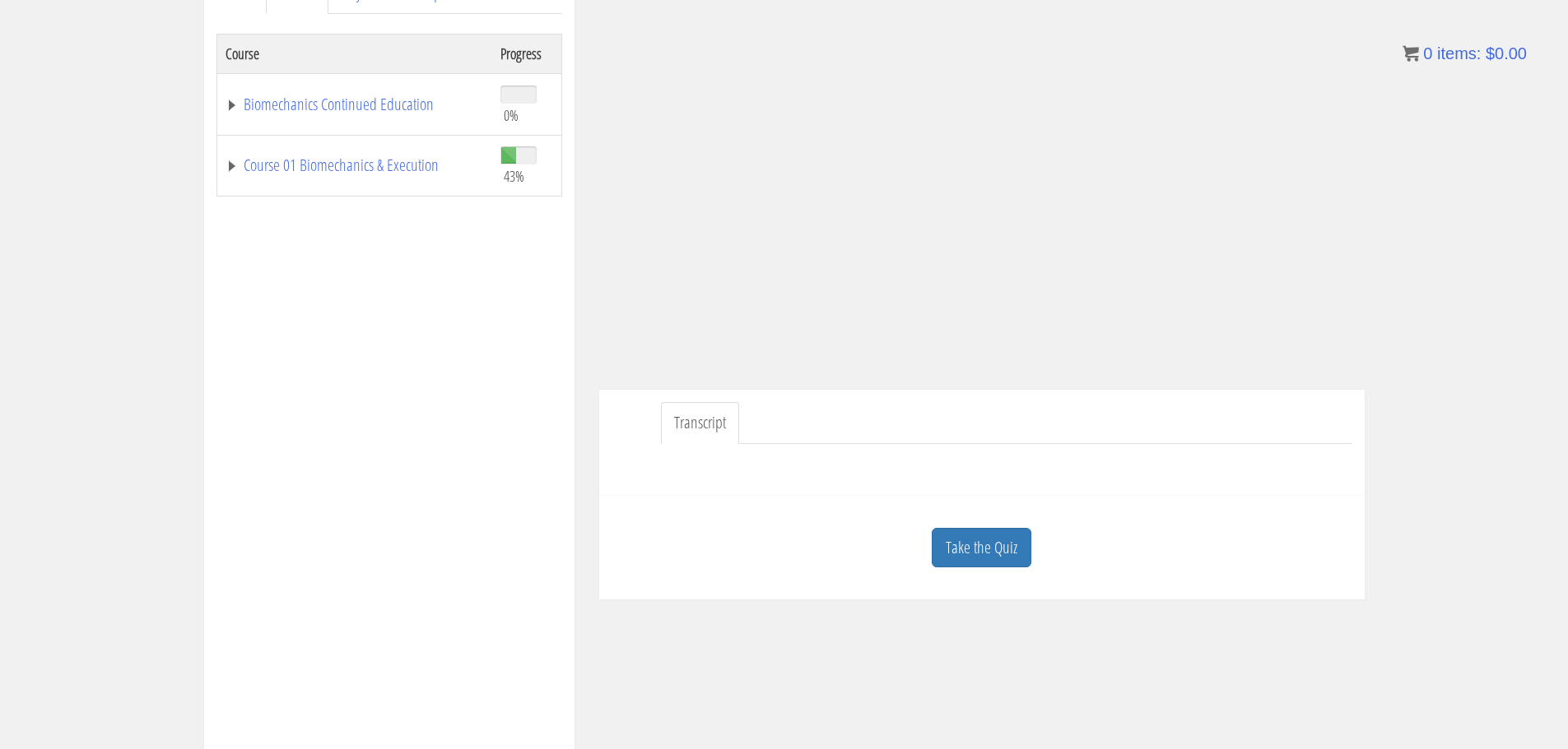
scroll to position [260, 0]
click at [1017, 550] on link "Take the Quiz" at bounding box center [981, 544] width 99 height 40
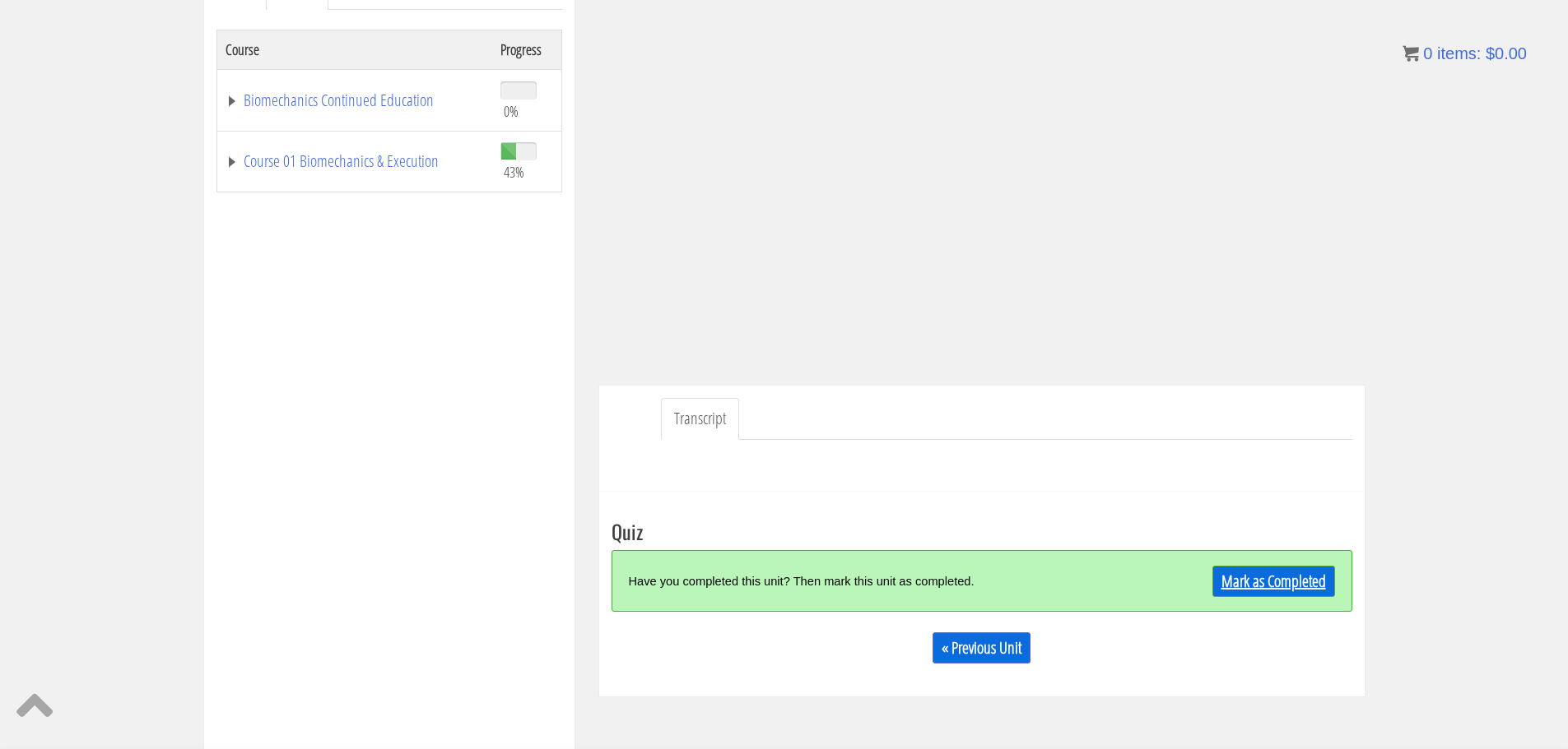
click at [1254, 584] on link "Mark as Completed" at bounding box center [1273, 582] width 122 height 32
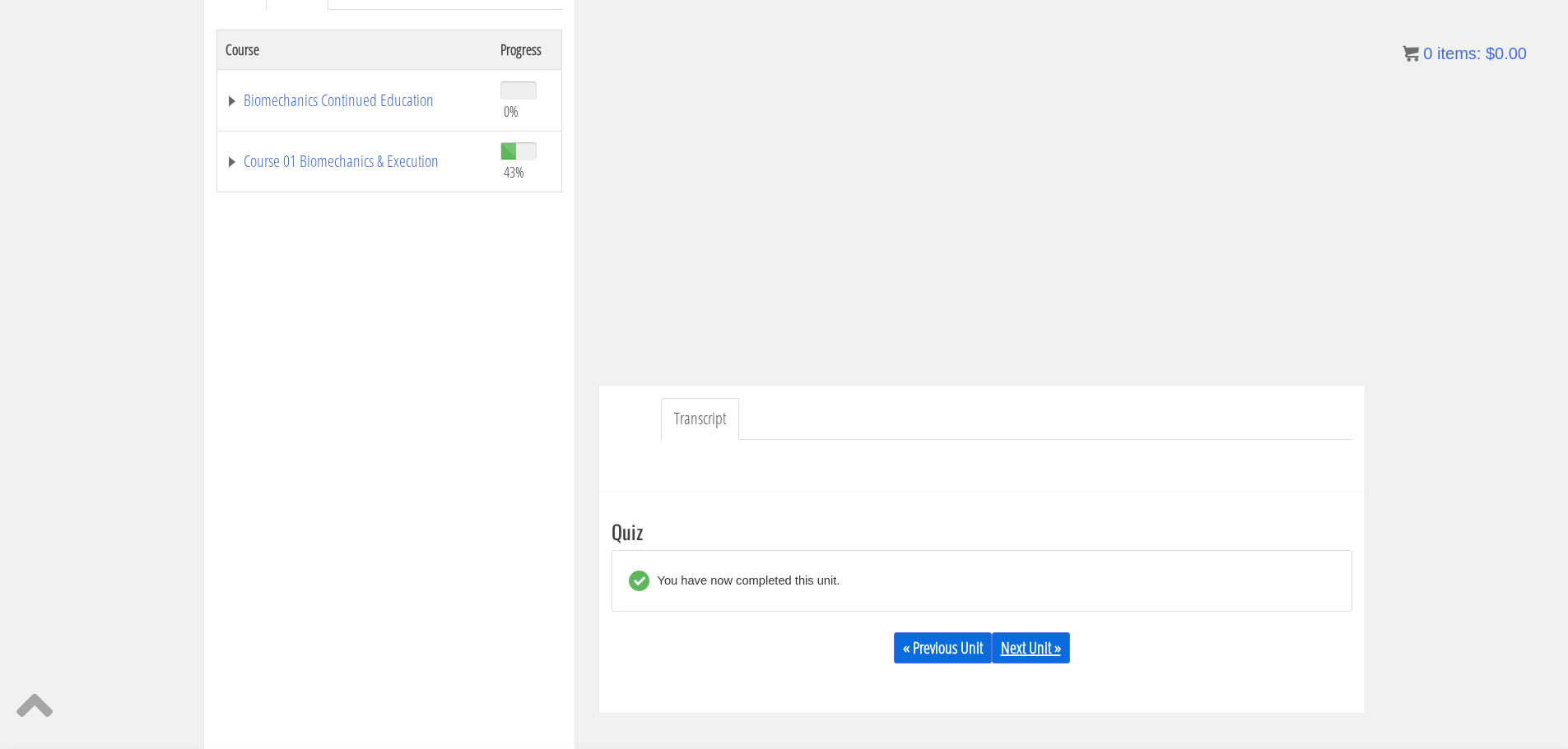
click at [1044, 640] on link "Next Unit »" at bounding box center [1030, 649] width 78 height 32
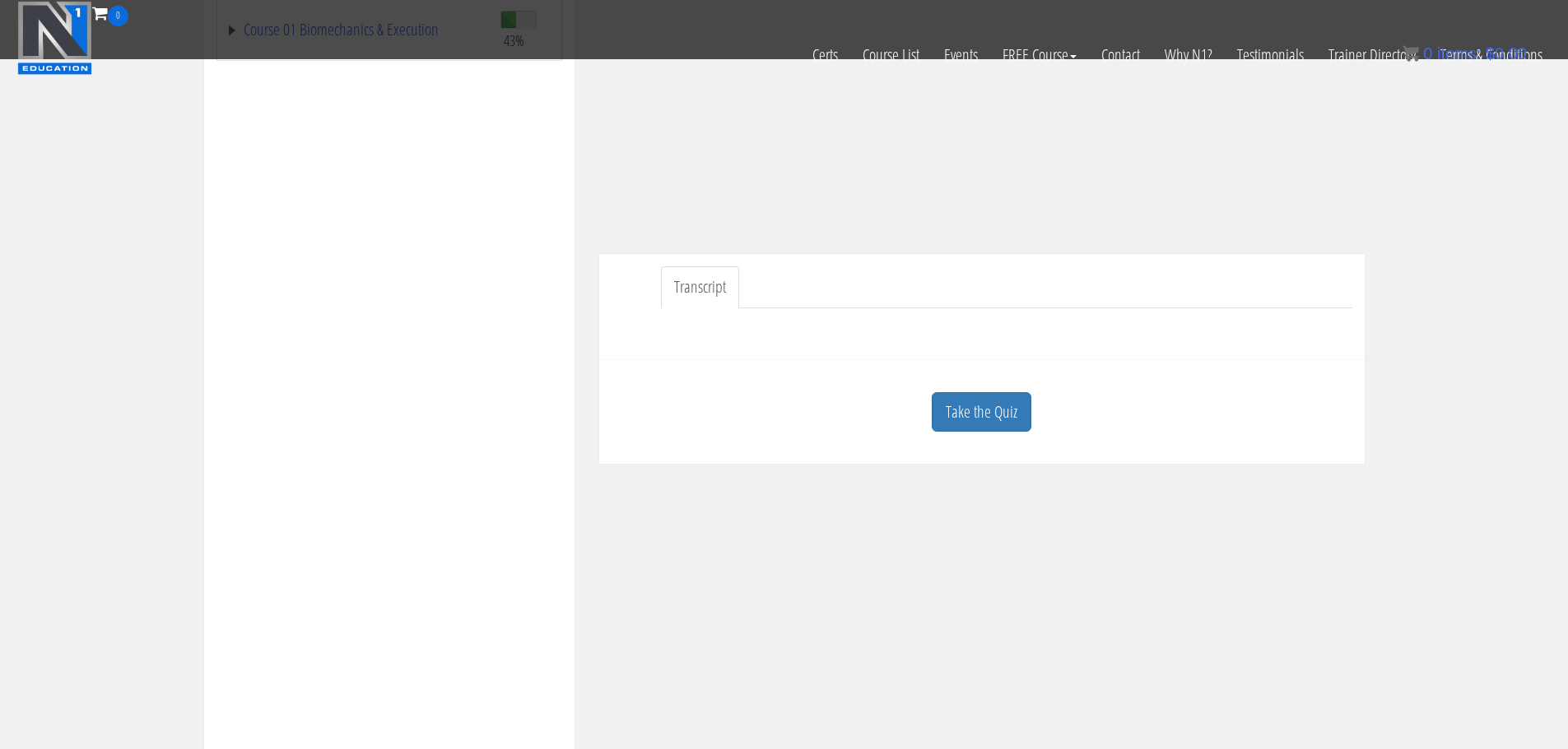
scroll to position [314, 0]
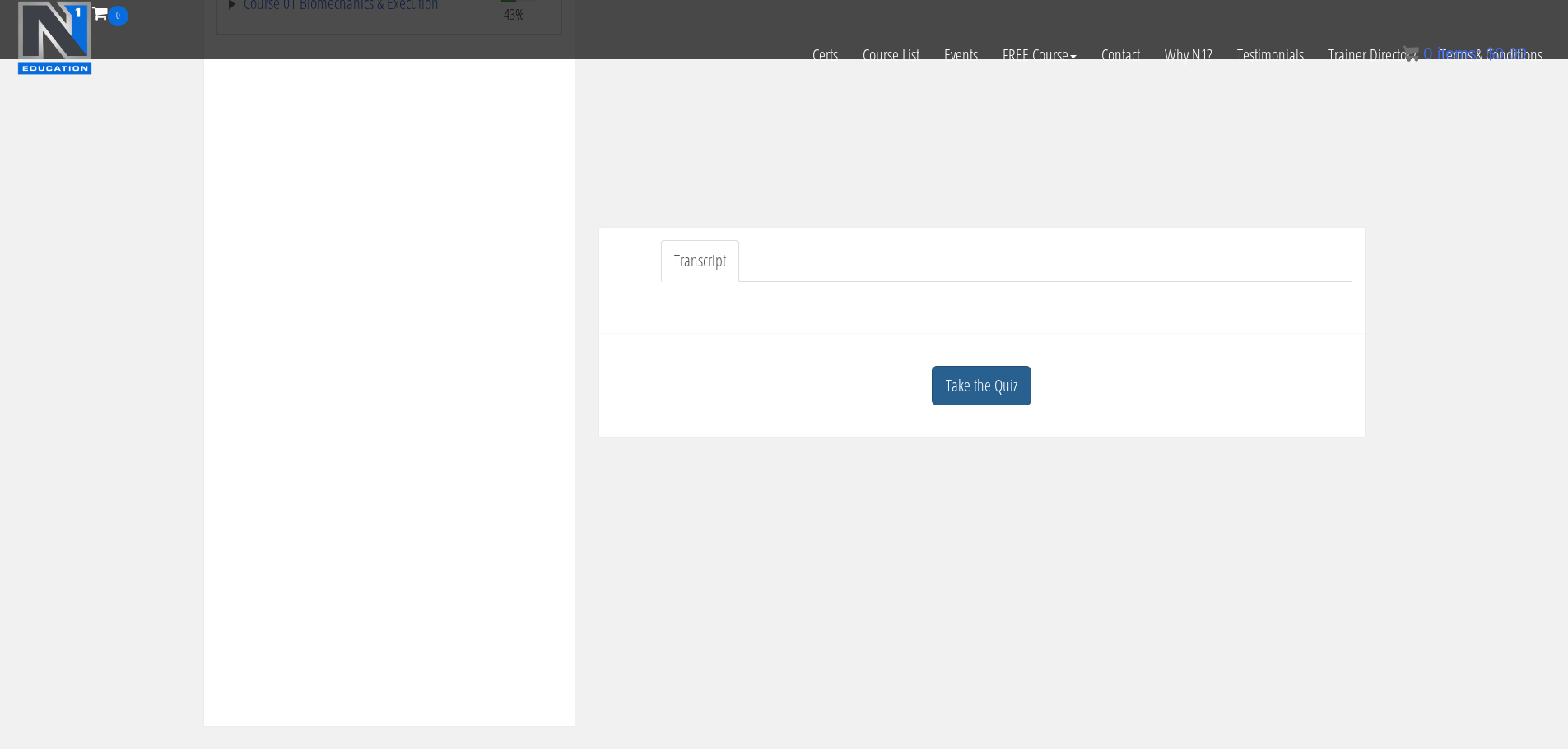
click at [994, 384] on link "Take the Quiz" at bounding box center [981, 386] width 99 height 40
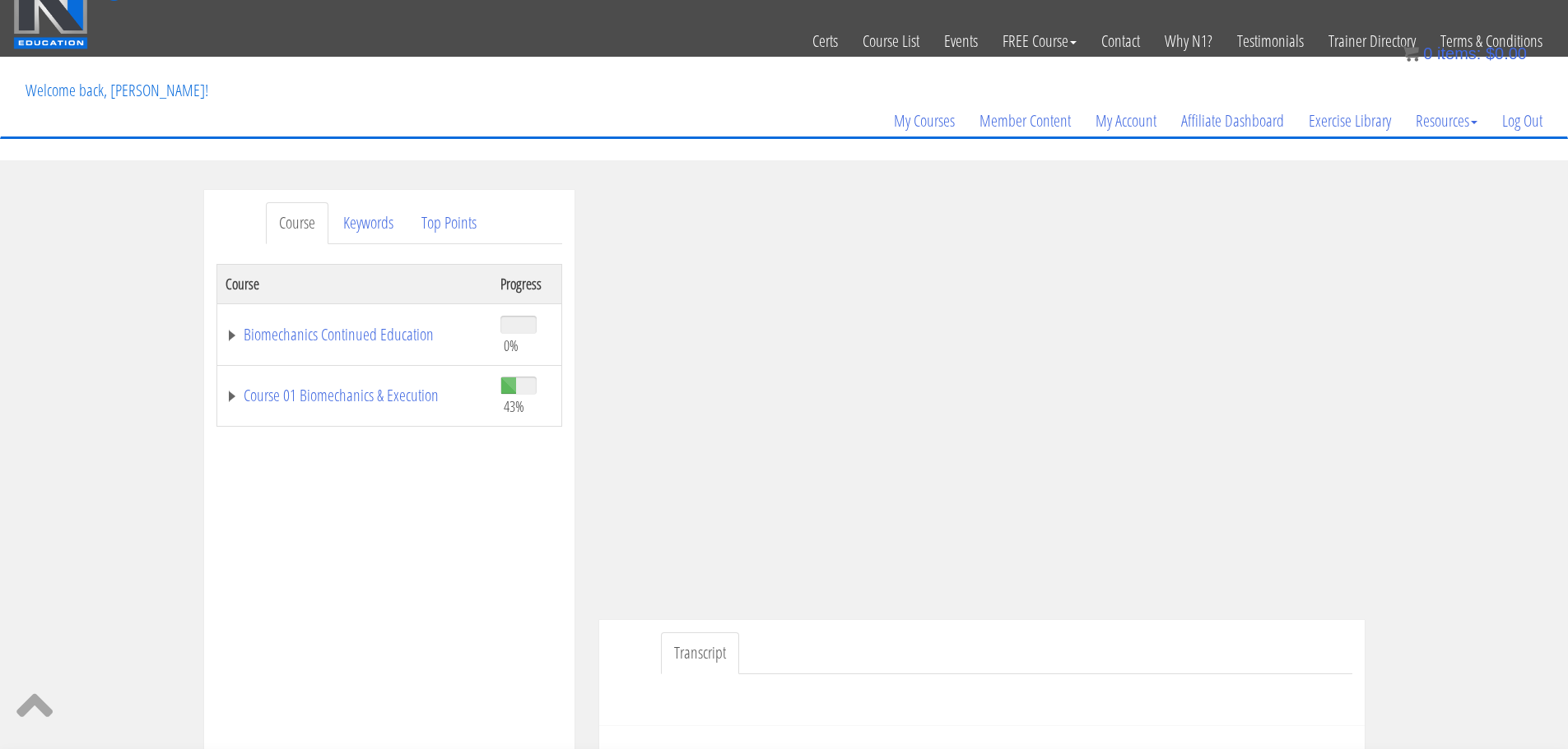
scroll to position [25, 0]
click at [346, 384] on td "Course 01 Biomechanics & Execution" at bounding box center [354, 397] width 276 height 62
click at [346, 396] on link "Course 01 Biomechanics & Execution" at bounding box center [354, 396] width 258 height 17
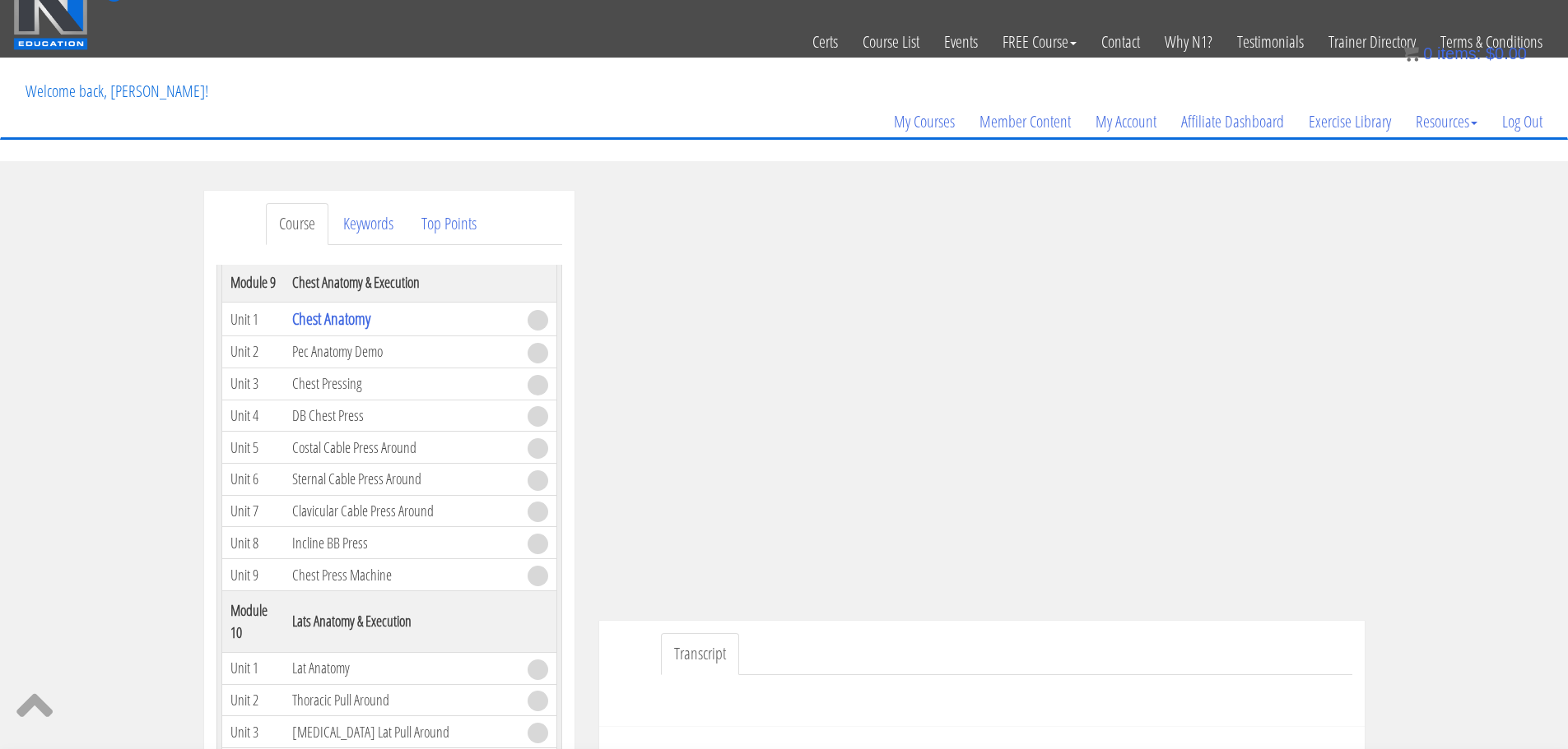
scroll to position [2673, 0]
